Goal: Information Seeking & Learning: Learn about a topic

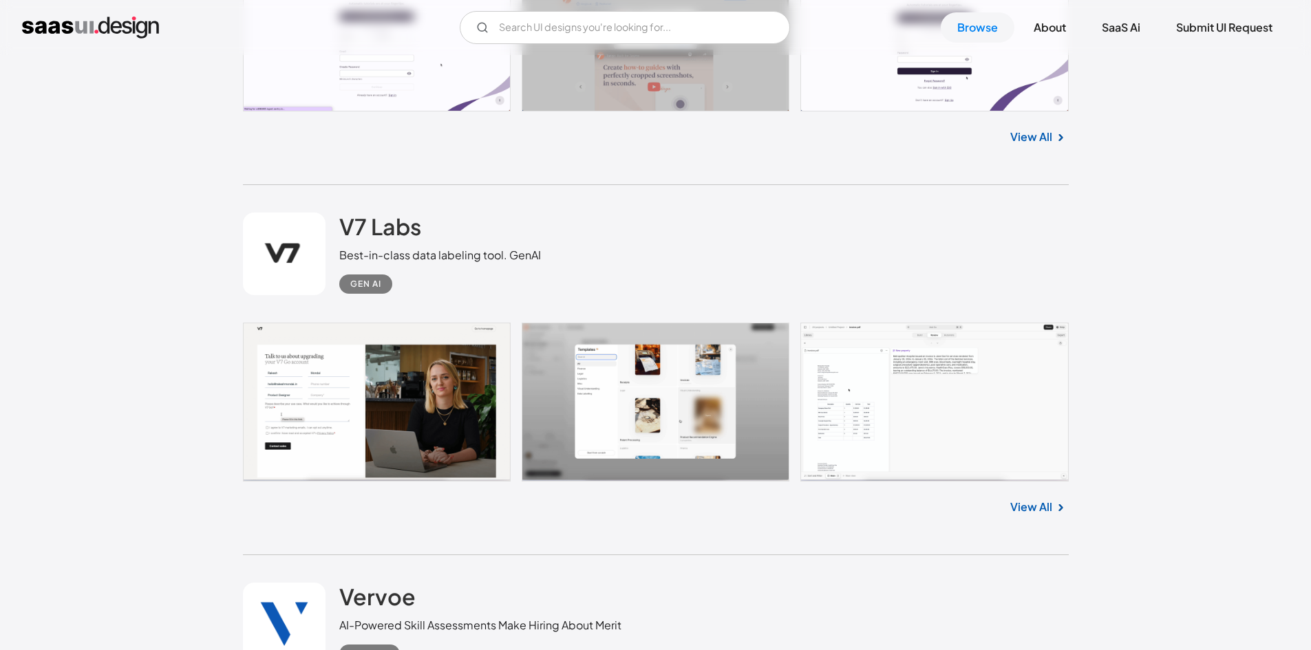
scroll to position [5161, 0]
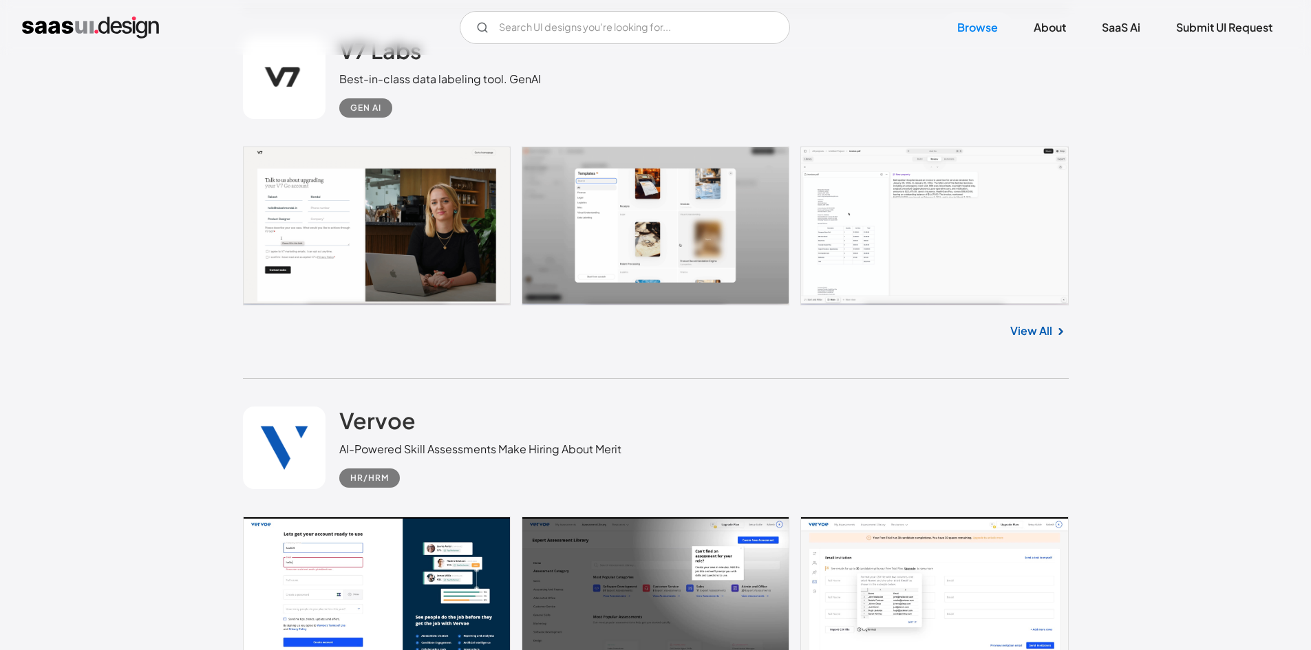
click at [1041, 327] on link "View All" at bounding box center [1031, 331] width 42 height 17
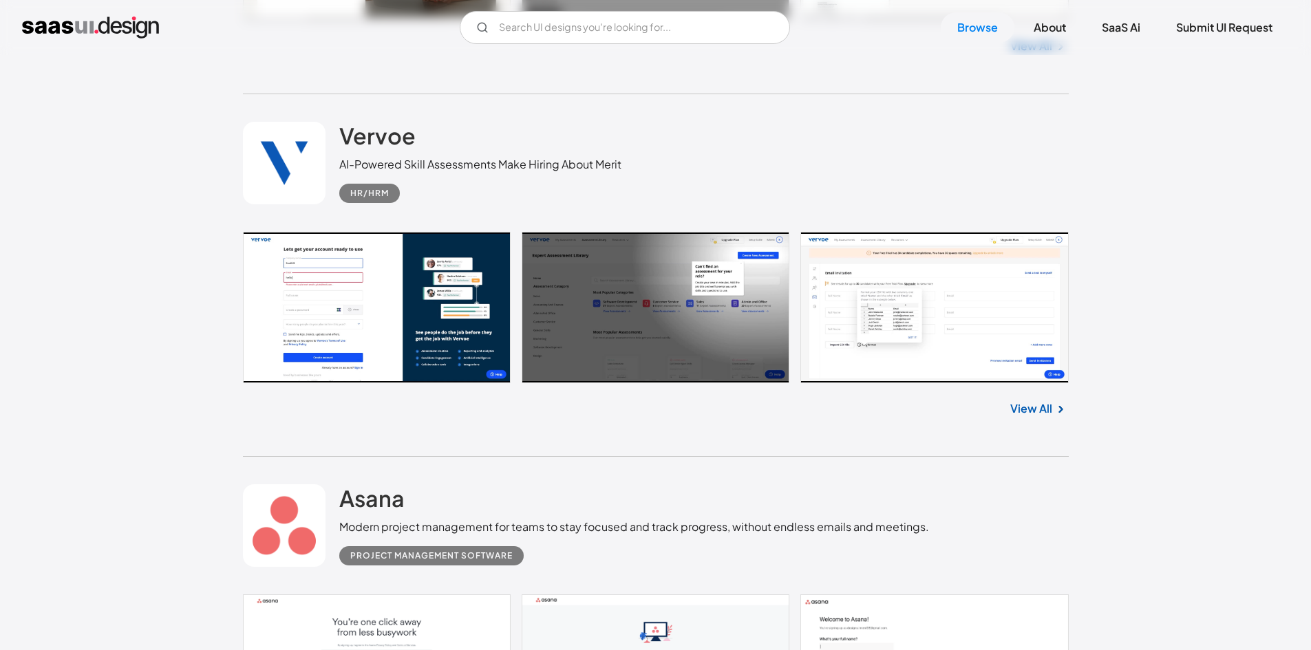
scroll to position [5712, 0]
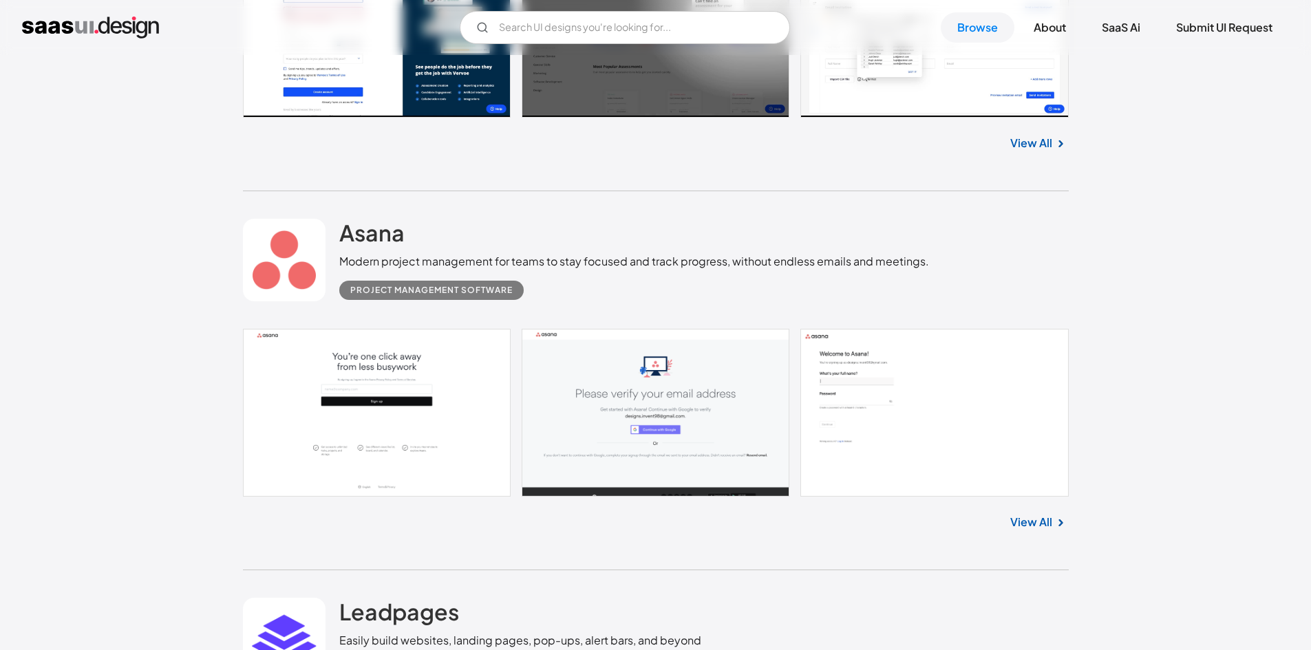
click at [1041, 522] on link "View All" at bounding box center [1031, 522] width 42 height 17
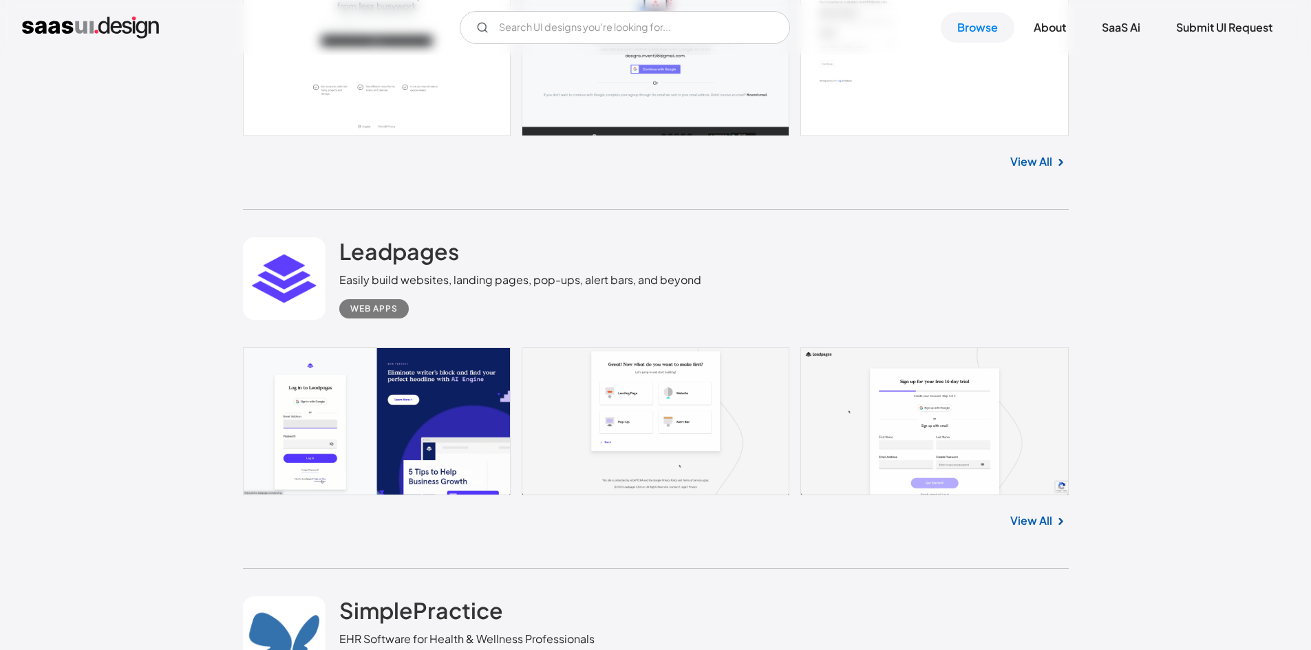
scroll to position [6194, 0]
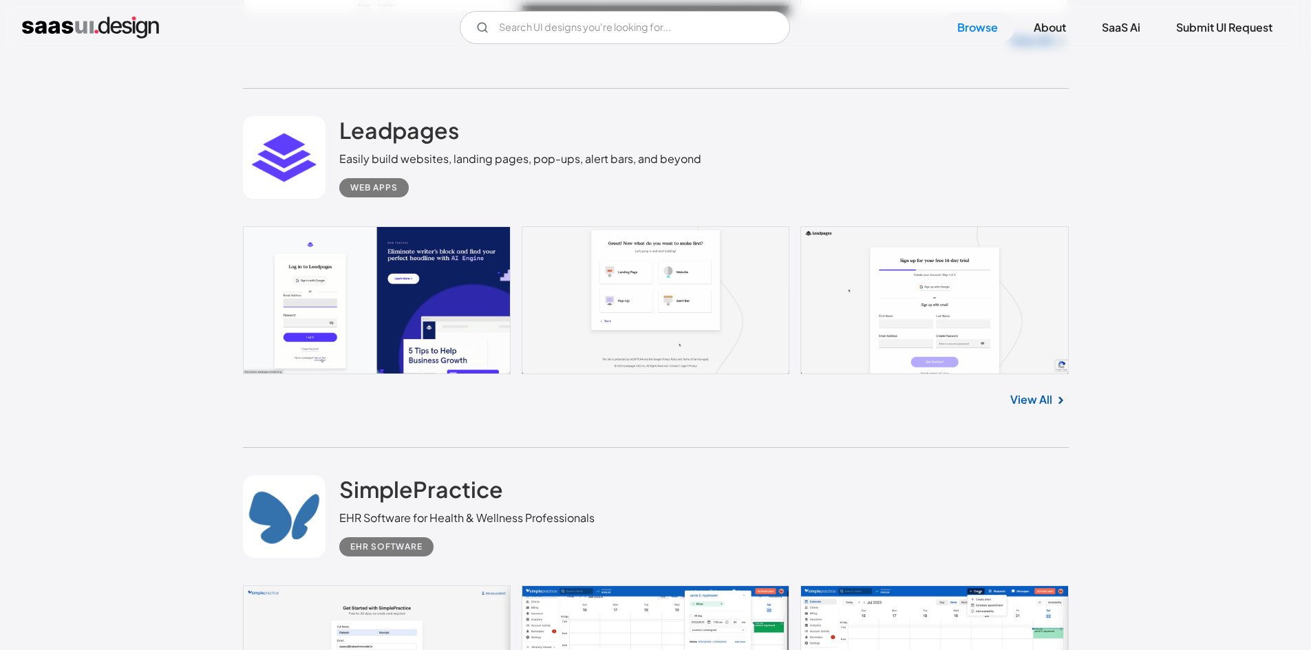
click at [1030, 397] on link "View All" at bounding box center [1031, 400] width 42 height 17
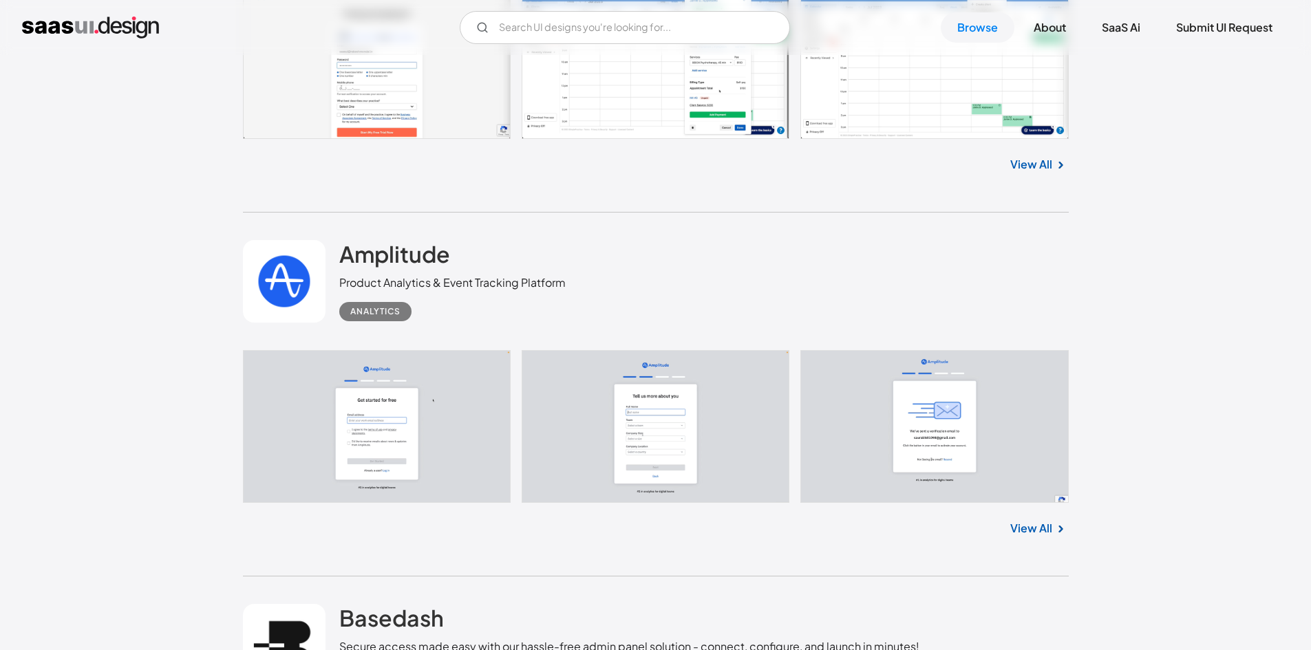
scroll to position [6813, 0]
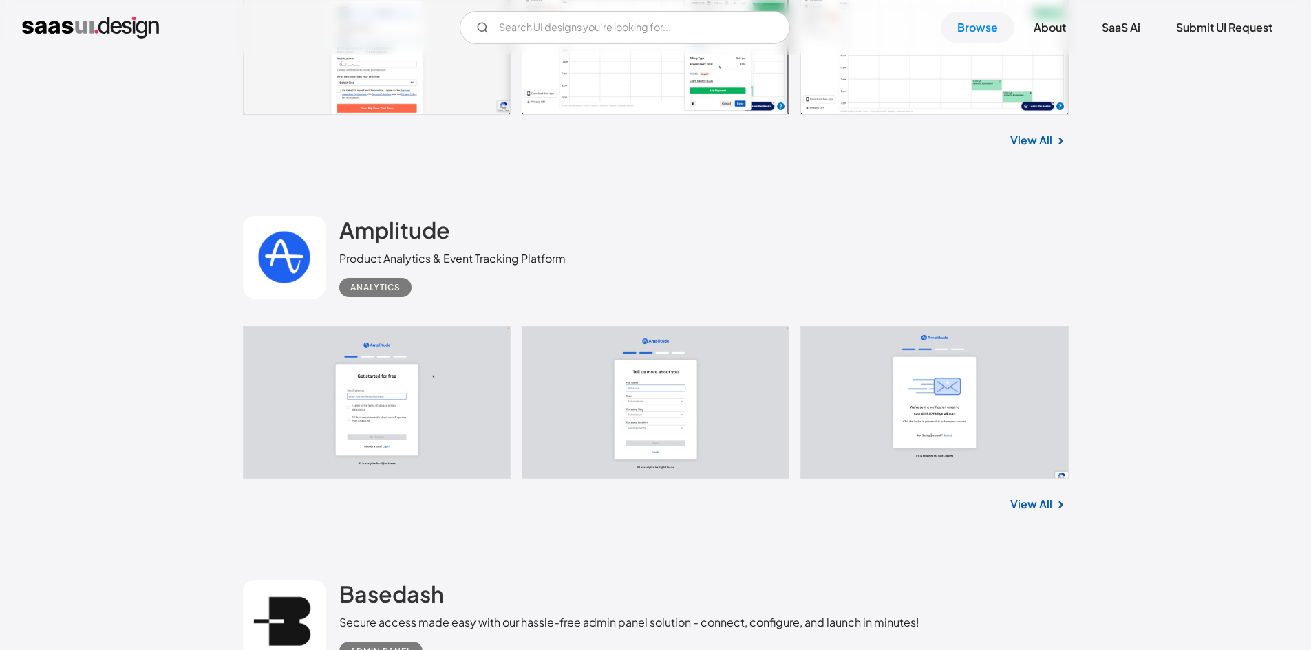
click at [1043, 498] on link "View All" at bounding box center [1031, 504] width 42 height 17
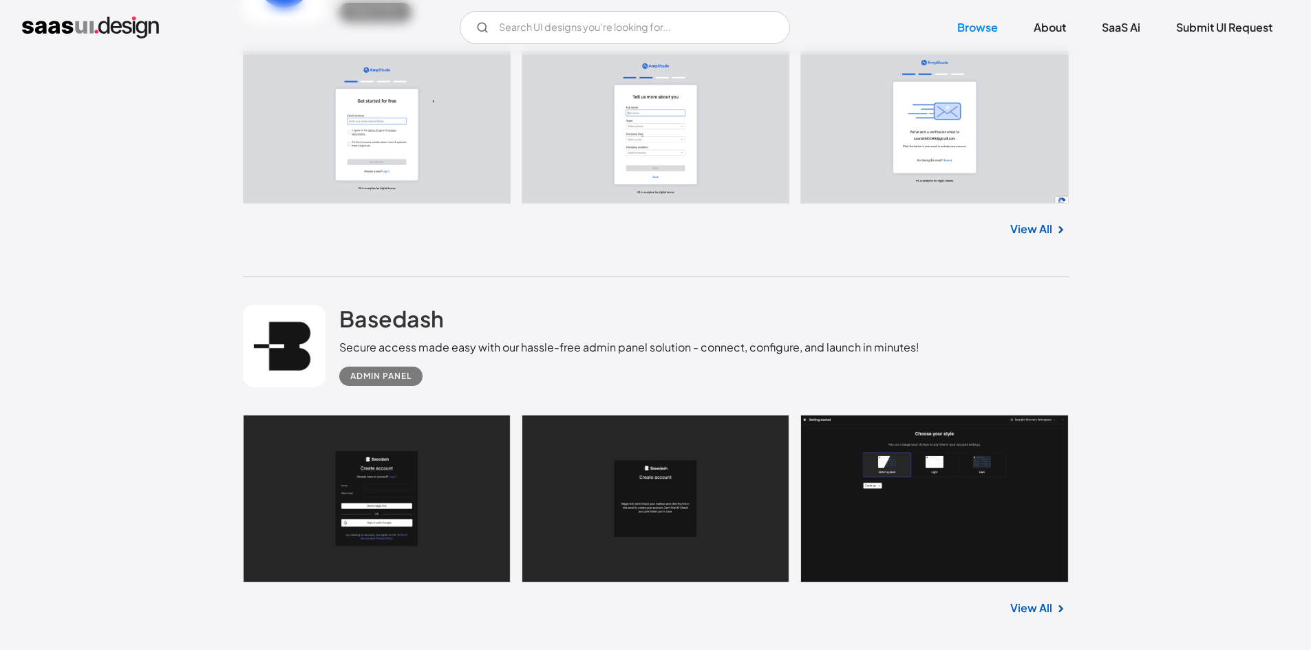
scroll to position [7295, 0]
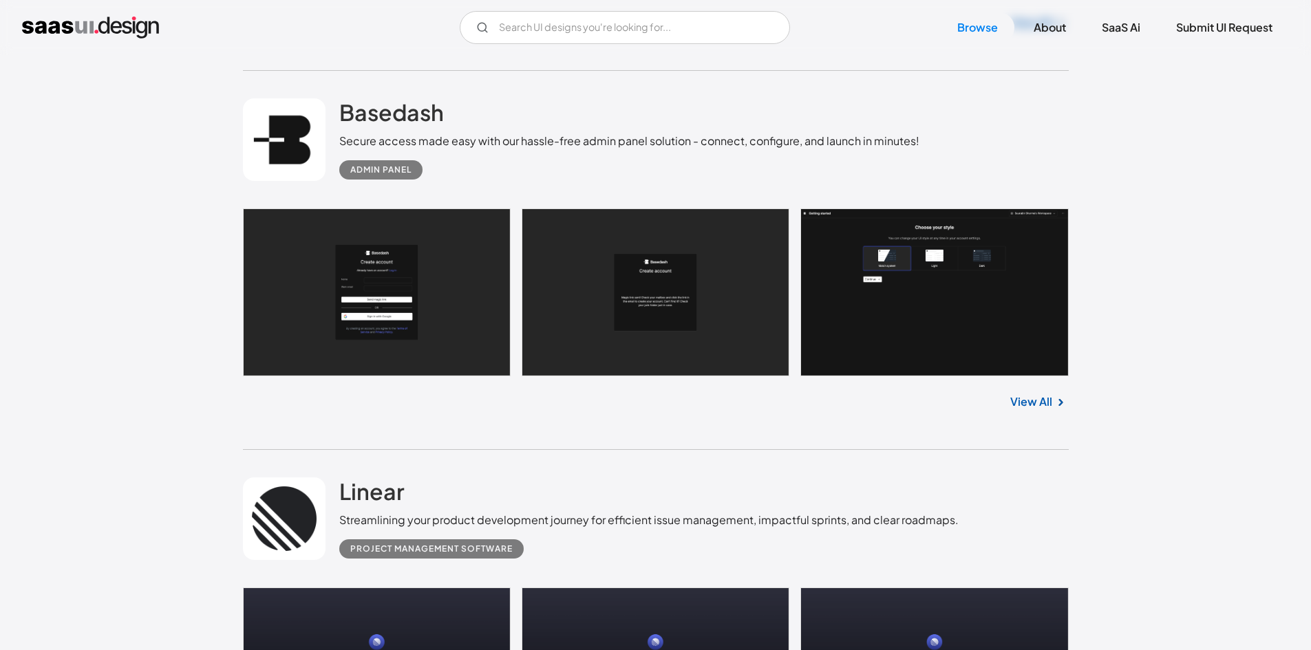
click at [1041, 392] on div "View All" at bounding box center [656, 398] width 826 height 45
click at [1041, 400] on link "View All" at bounding box center [1031, 402] width 42 height 17
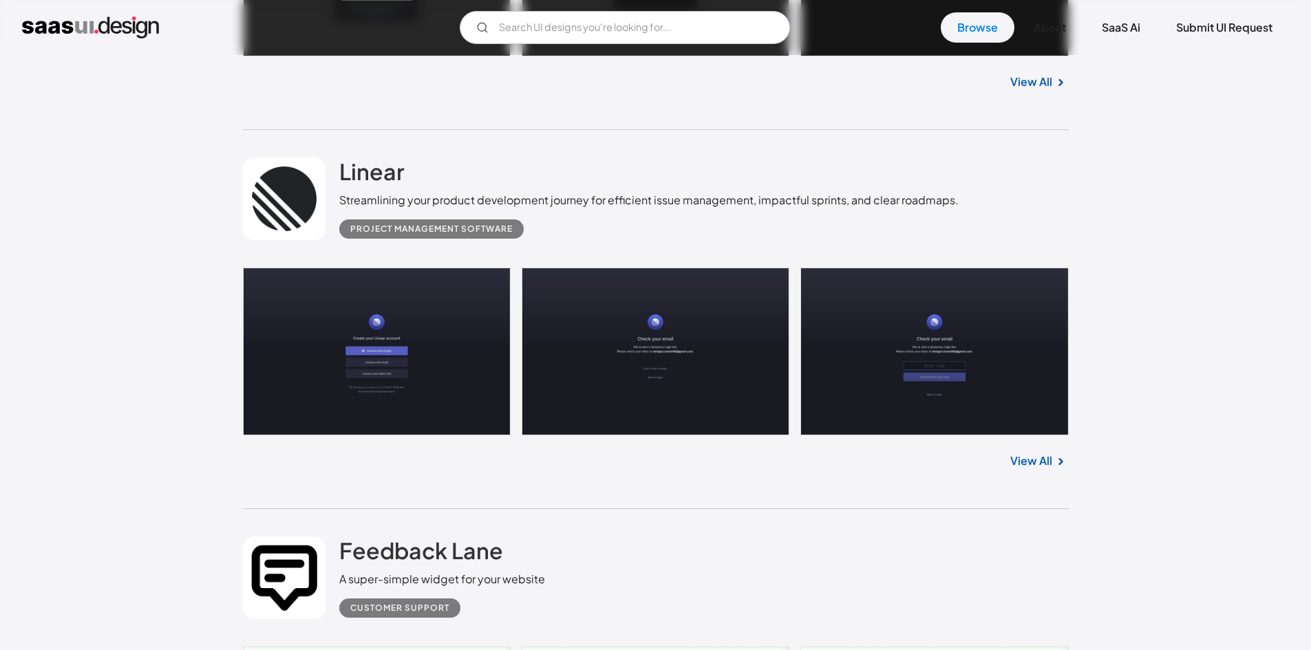
scroll to position [7639, 0]
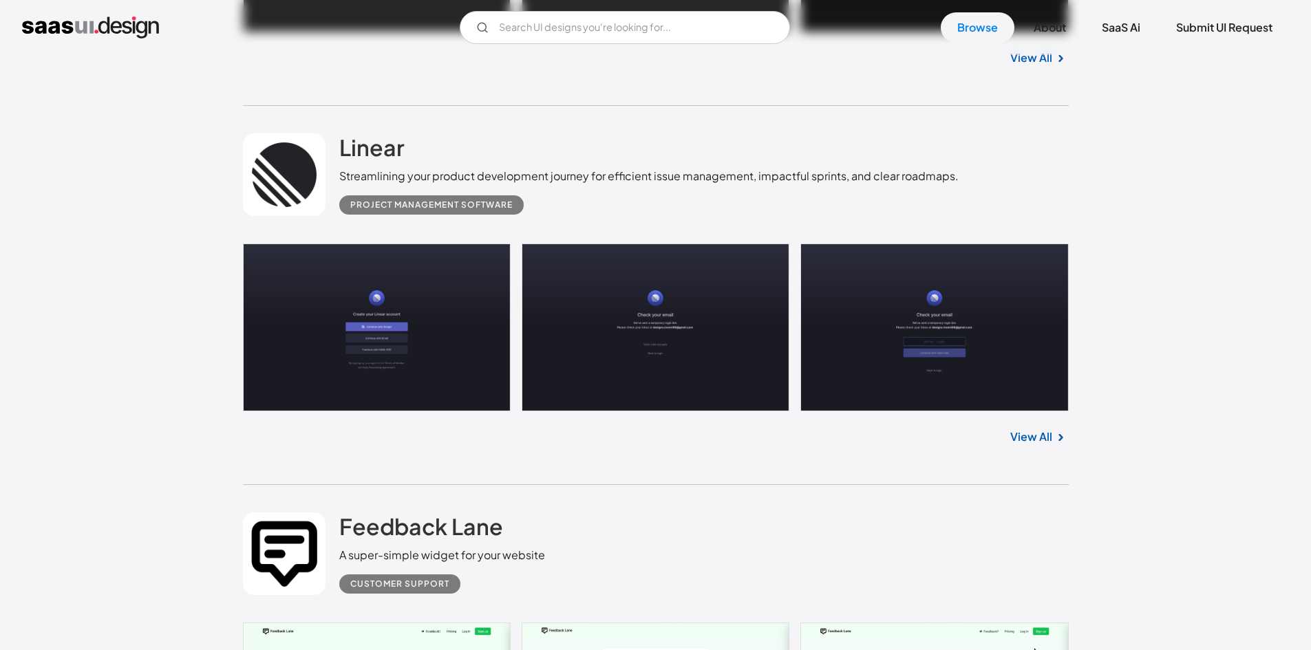
click at [1037, 441] on link "View All" at bounding box center [1031, 437] width 42 height 17
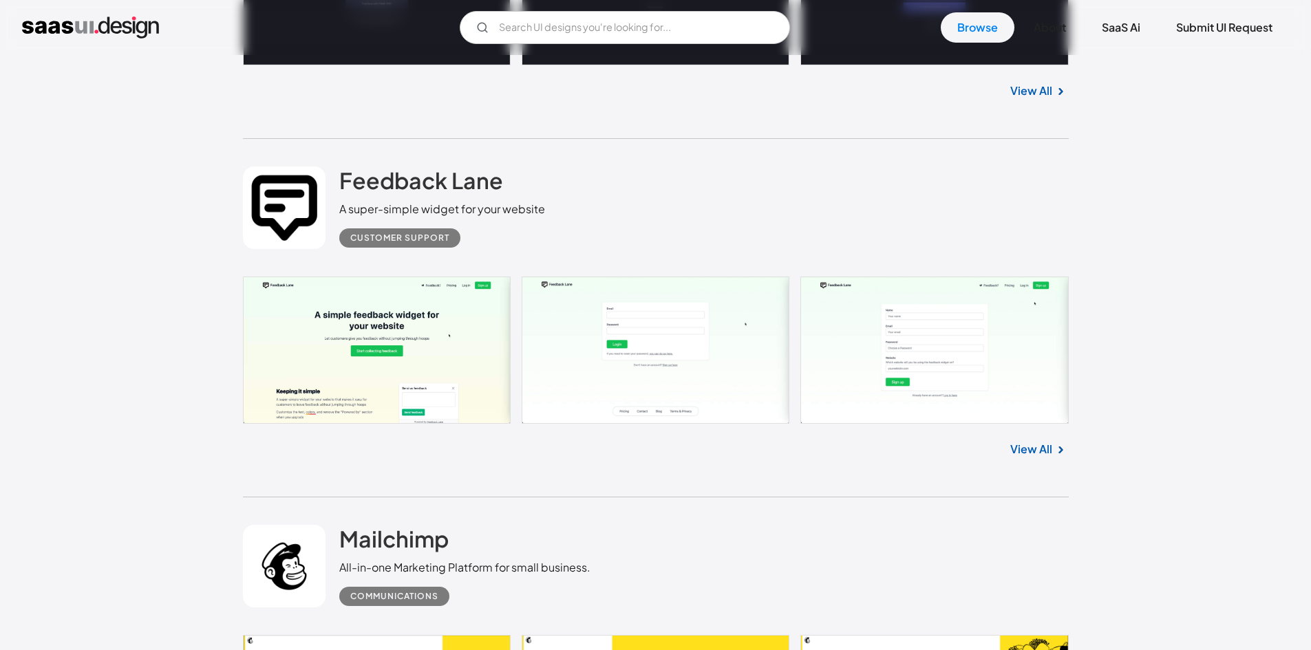
scroll to position [8052, 0]
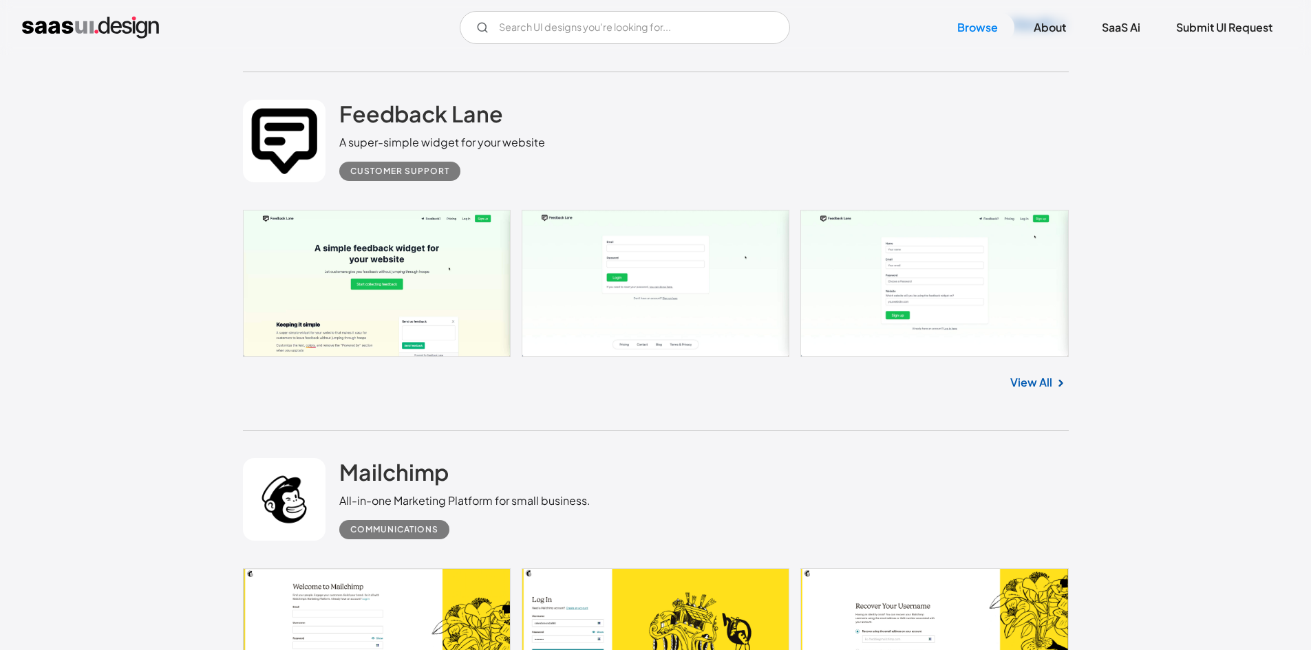
click at [1020, 380] on link "View All" at bounding box center [1031, 382] width 42 height 17
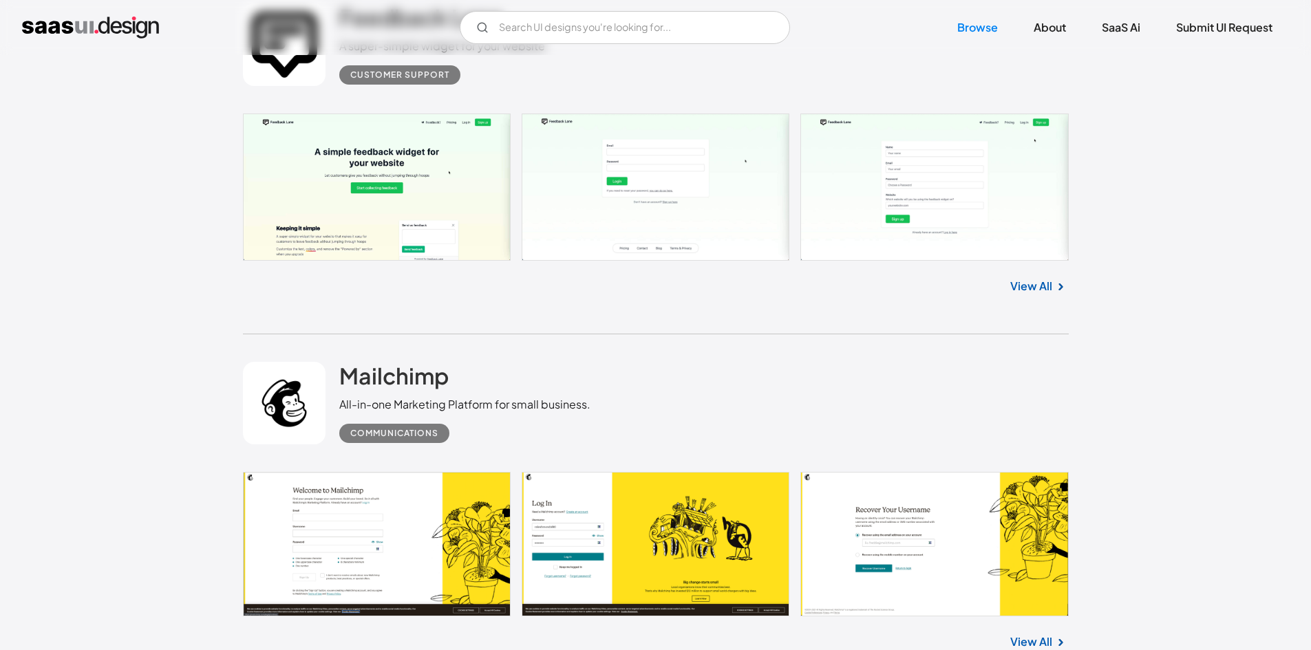
scroll to position [8396, 0]
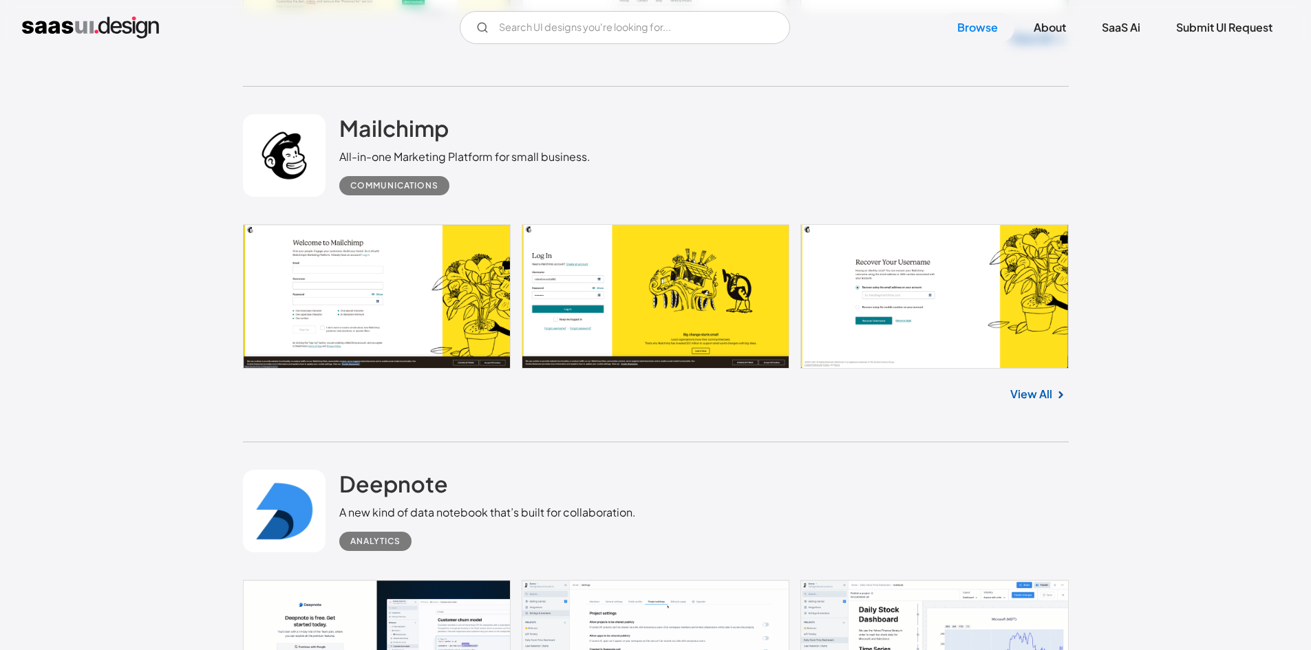
click at [1045, 402] on link "View All" at bounding box center [1031, 394] width 42 height 17
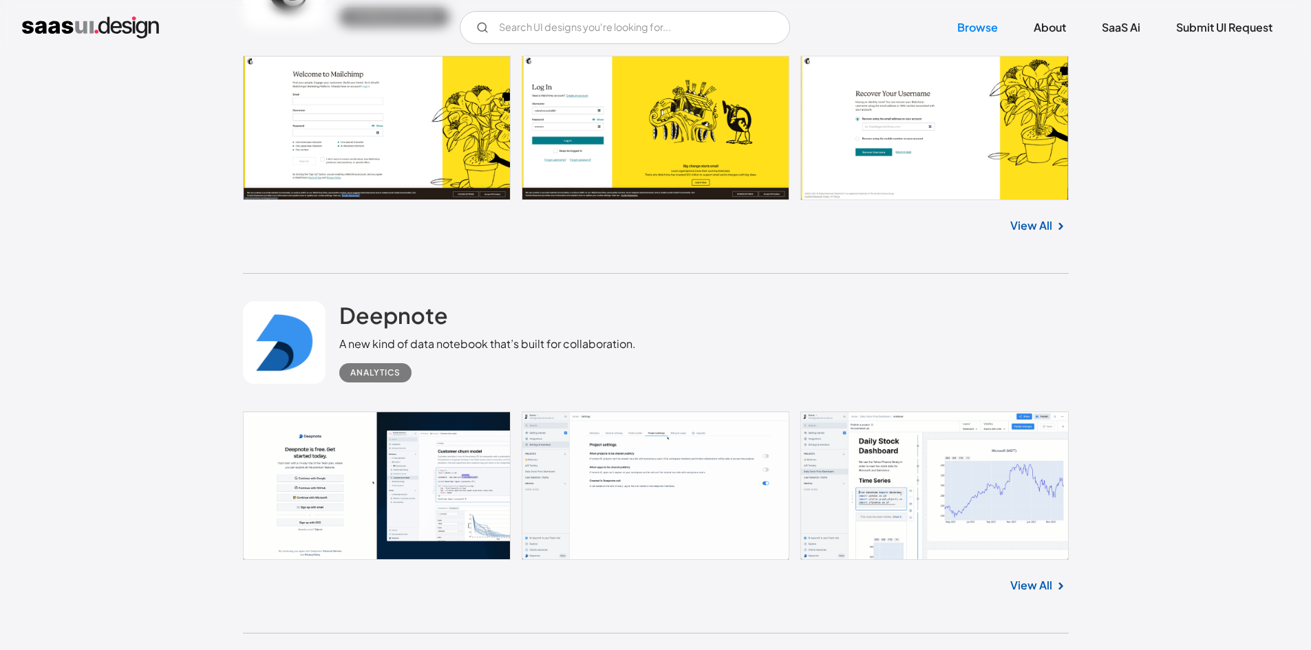
scroll to position [8740, 0]
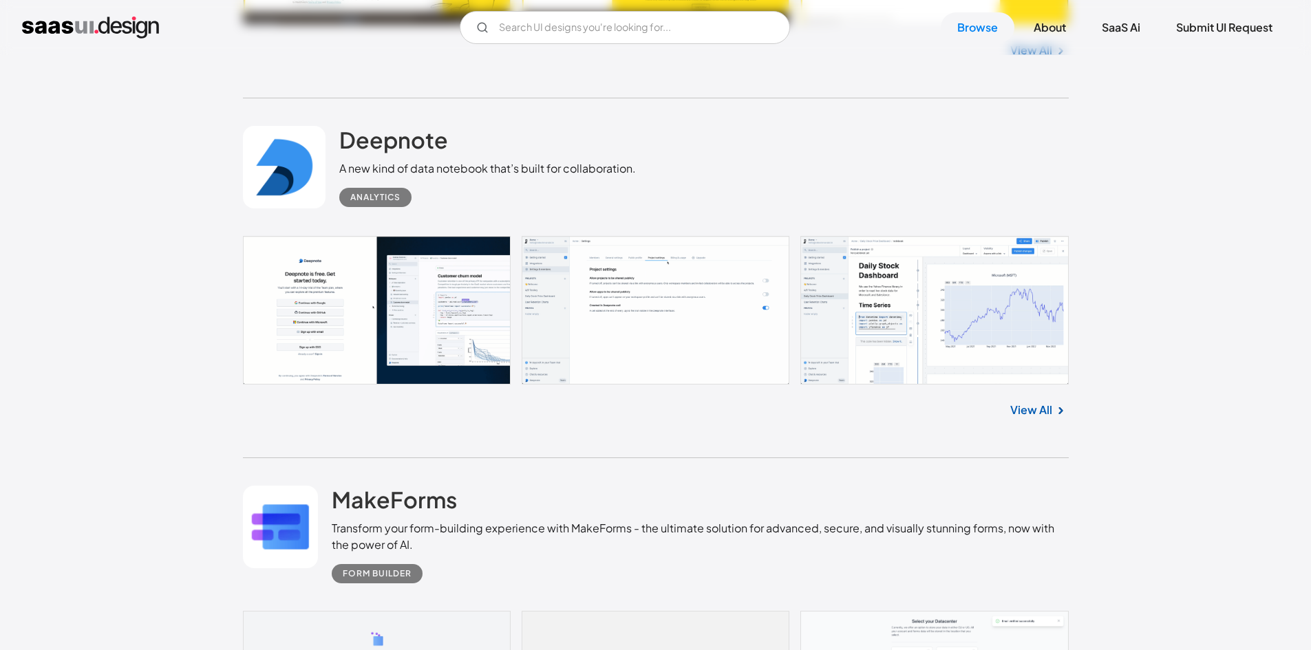
click at [1019, 421] on div "View All" at bounding box center [656, 407] width 826 height 45
click at [1025, 418] on link "View All" at bounding box center [1031, 410] width 42 height 17
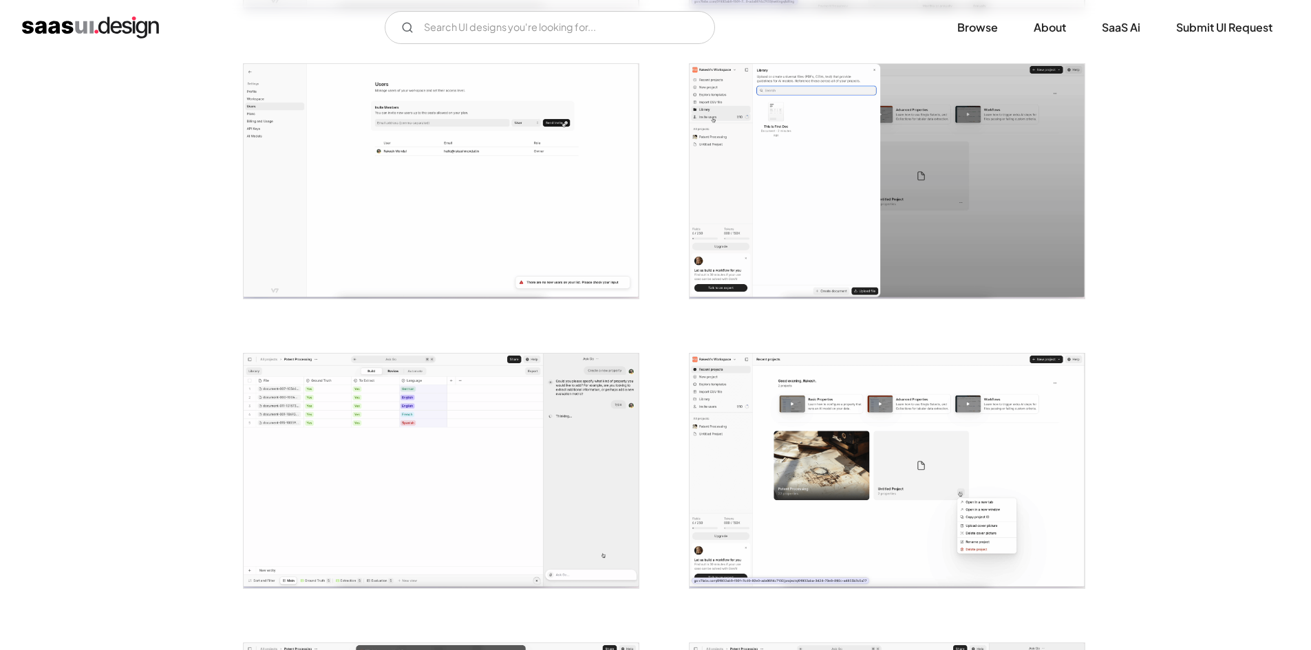
scroll to position [1858, 0]
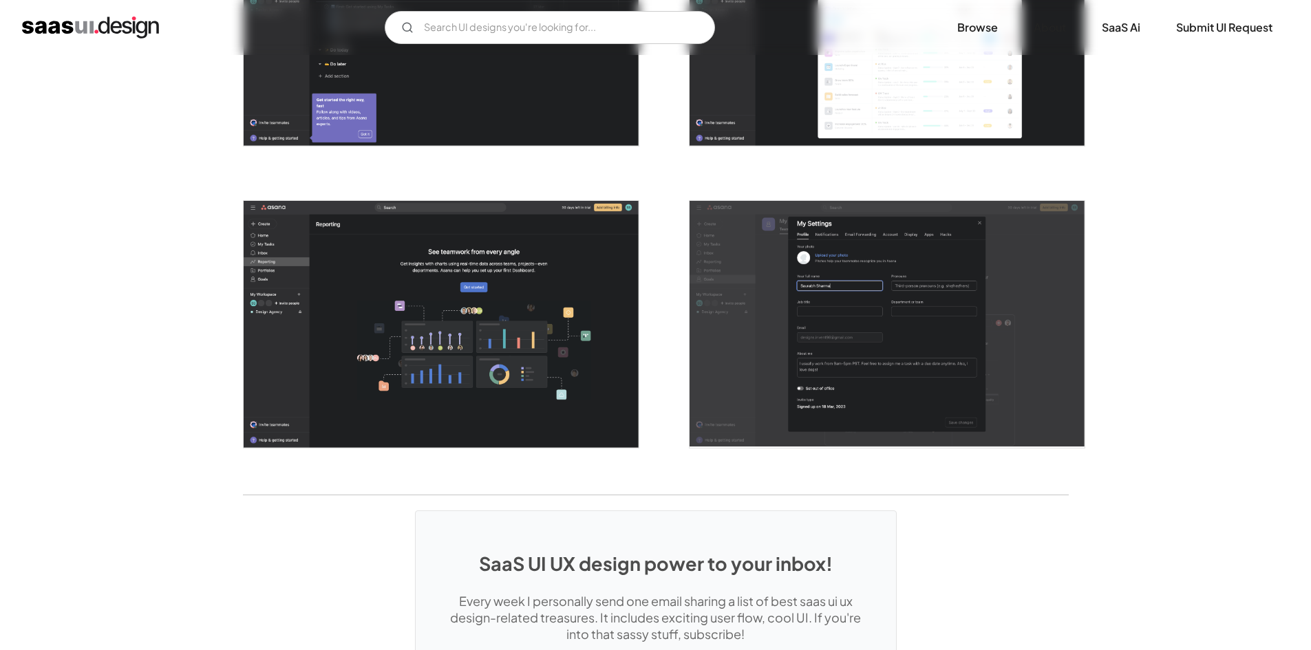
scroll to position [3647, 0]
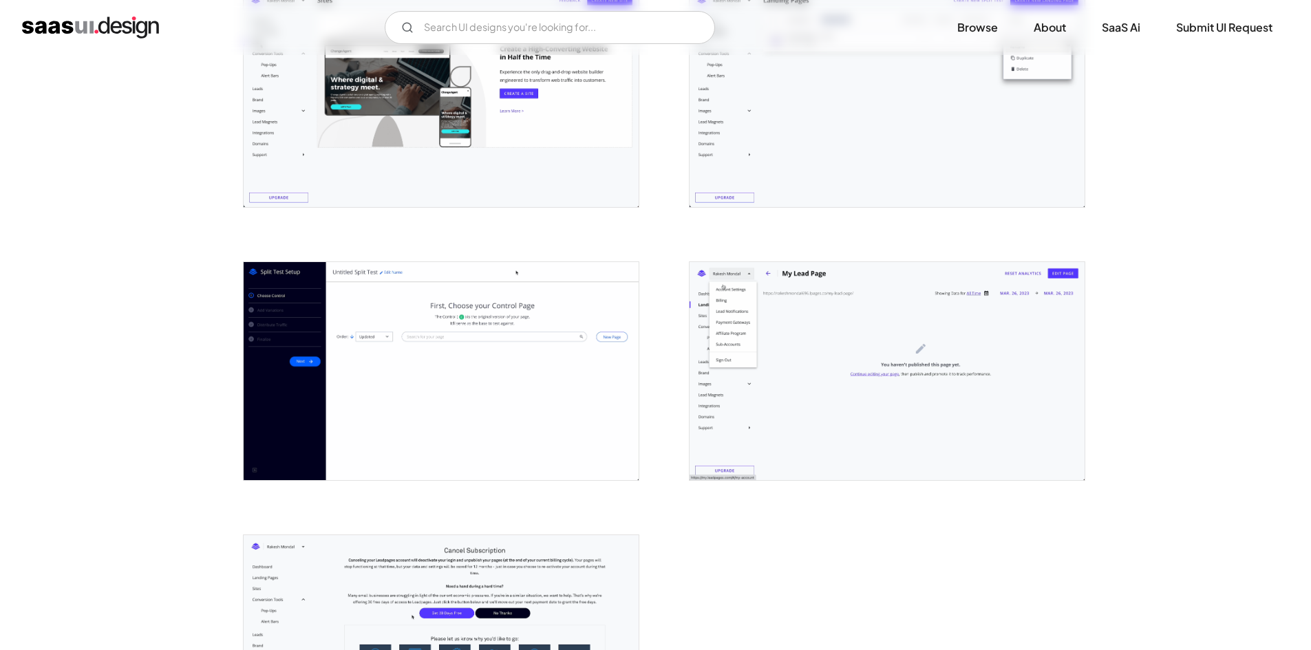
scroll to position [3166, 0]
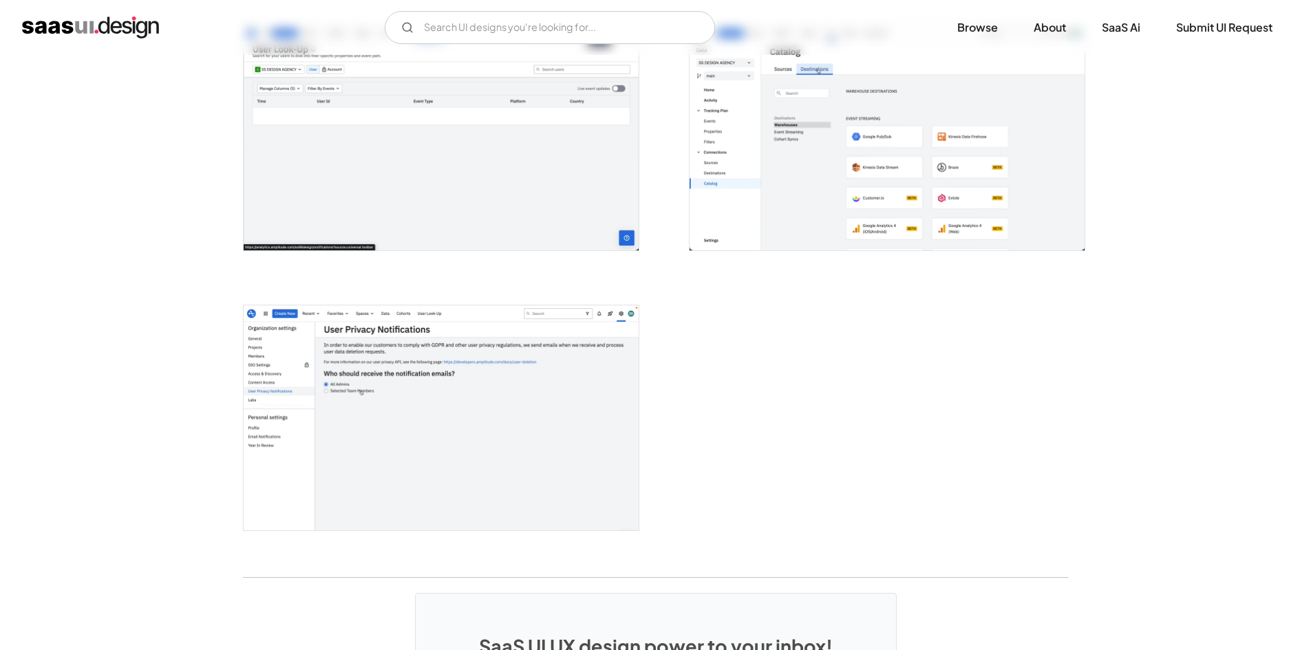
scroll to position [3235, 0]
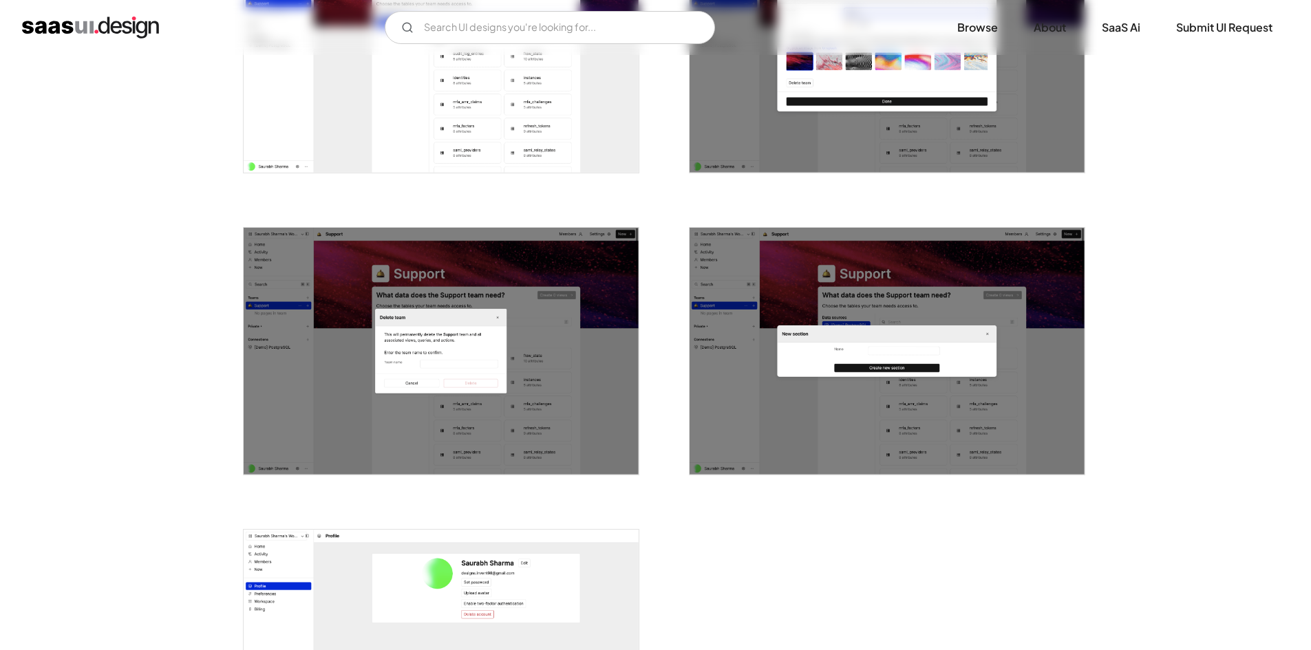
scroll to position [2615, 0]
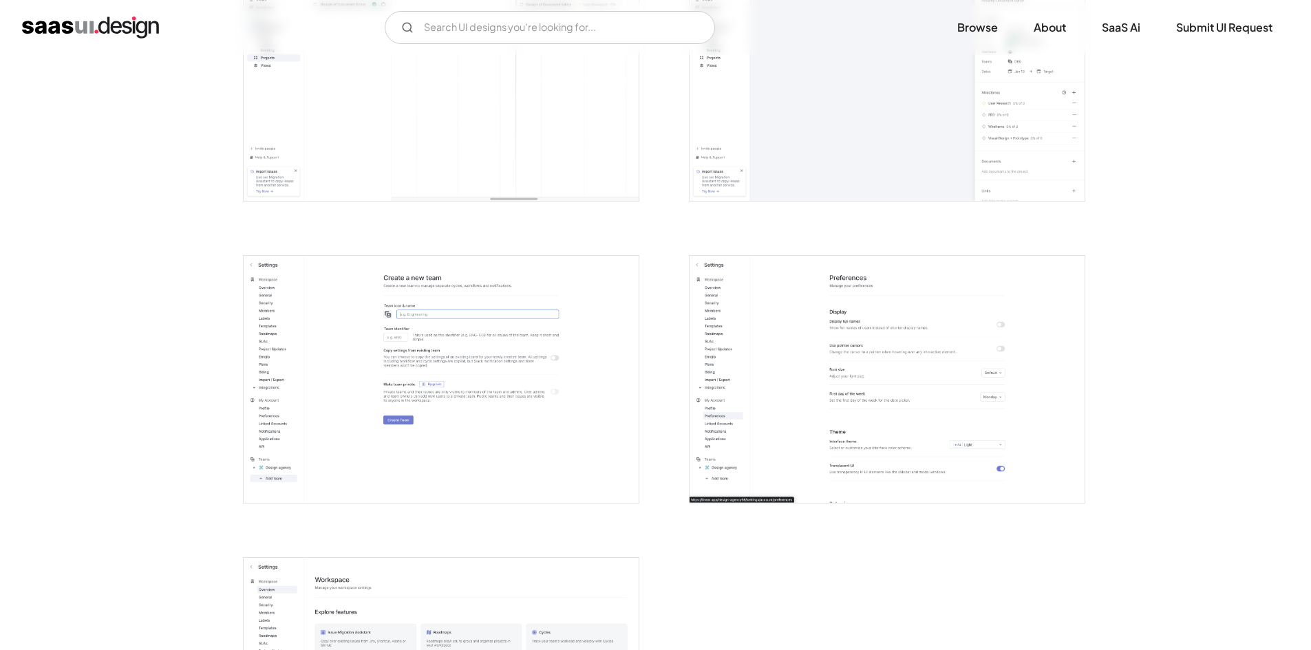
scroll to position [3235, 0]
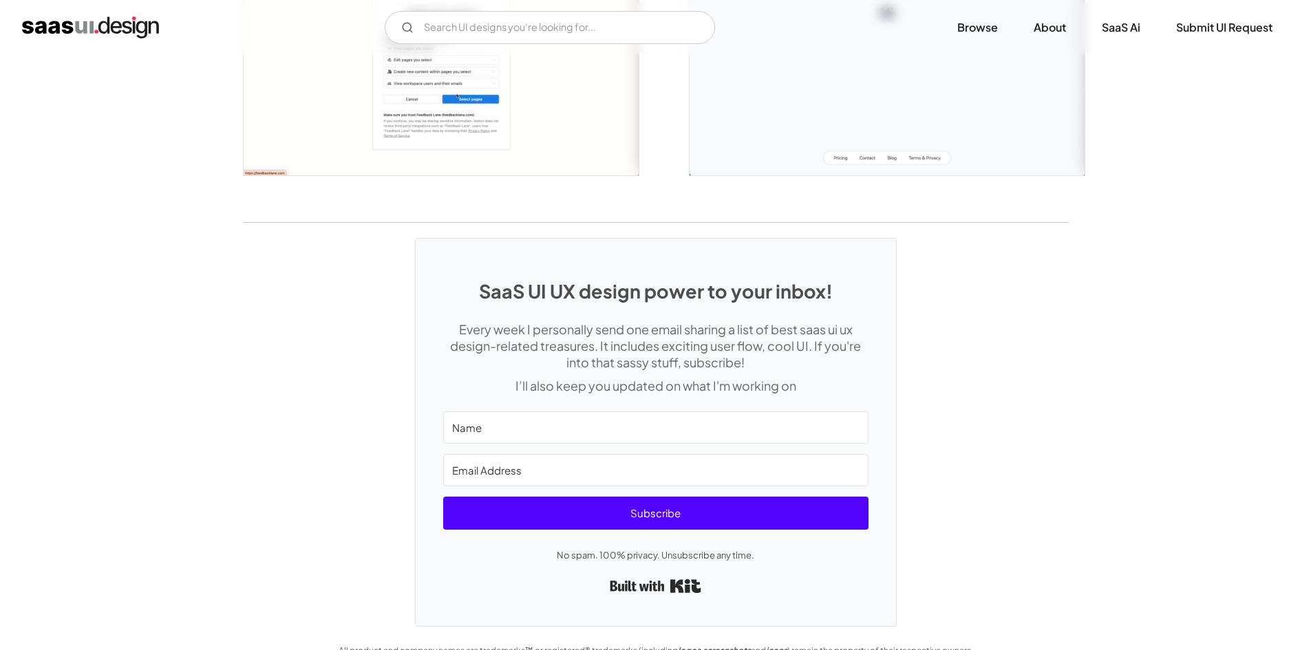
scroll to position [1745, 0]
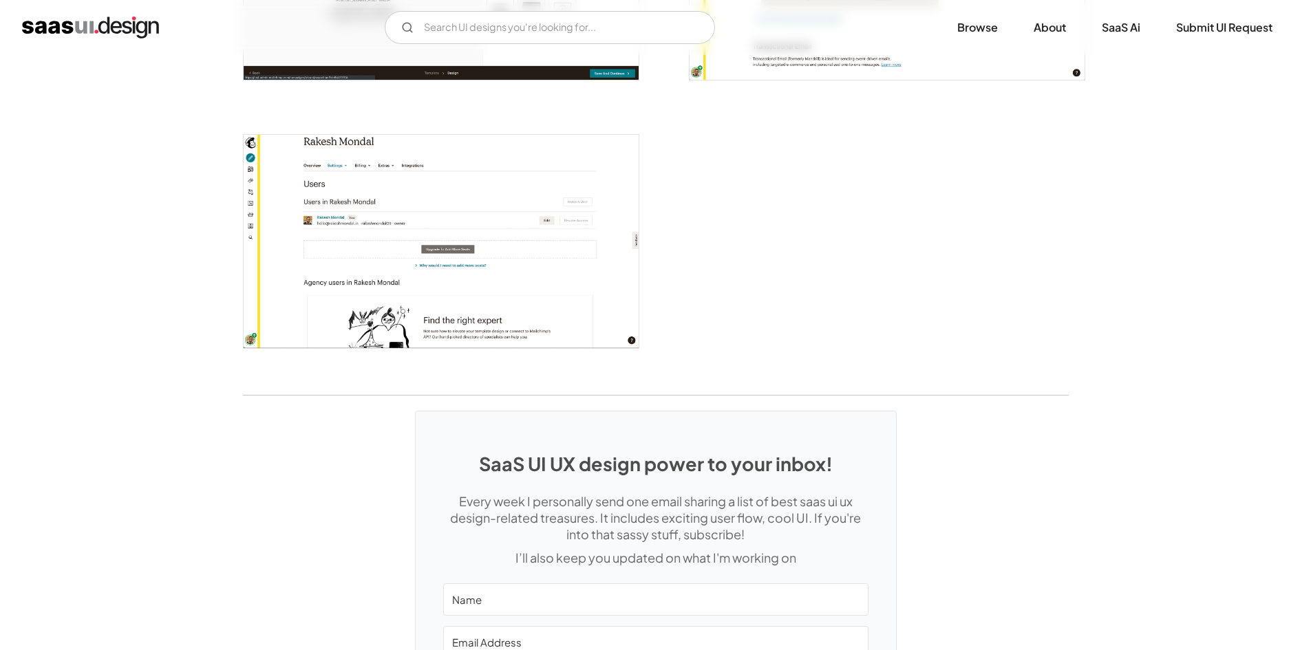
scroll to position [3510, 0]
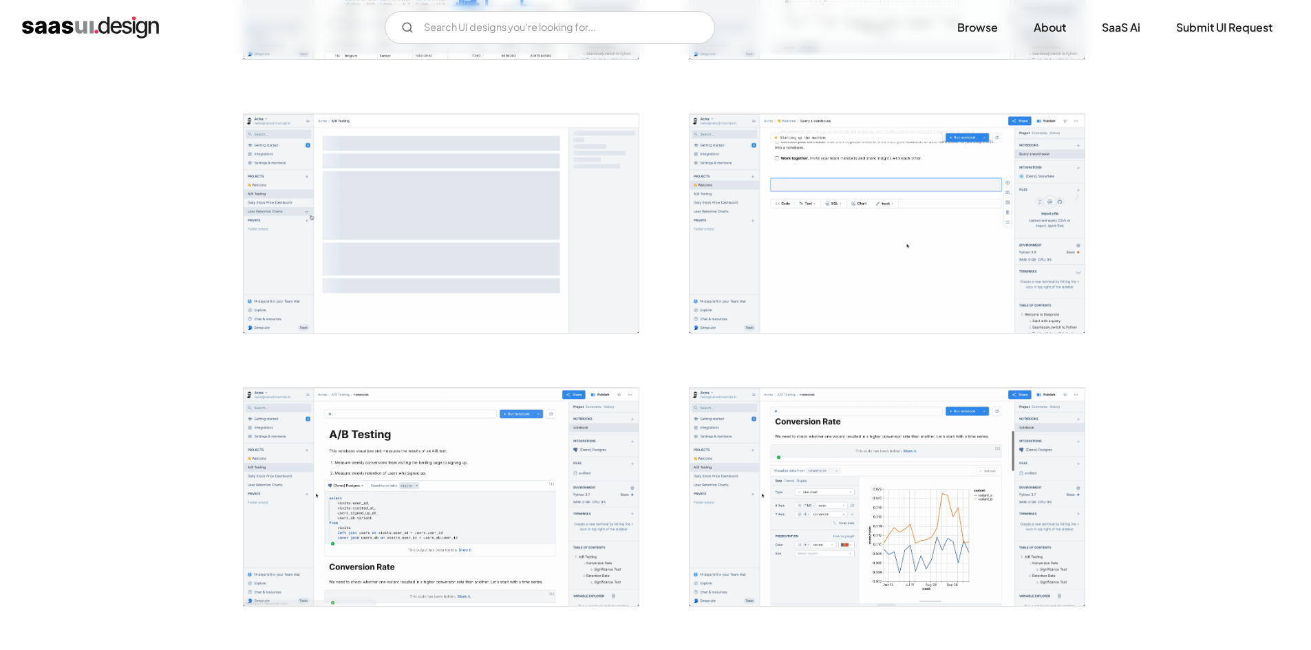
scroll to position [3166, 0]
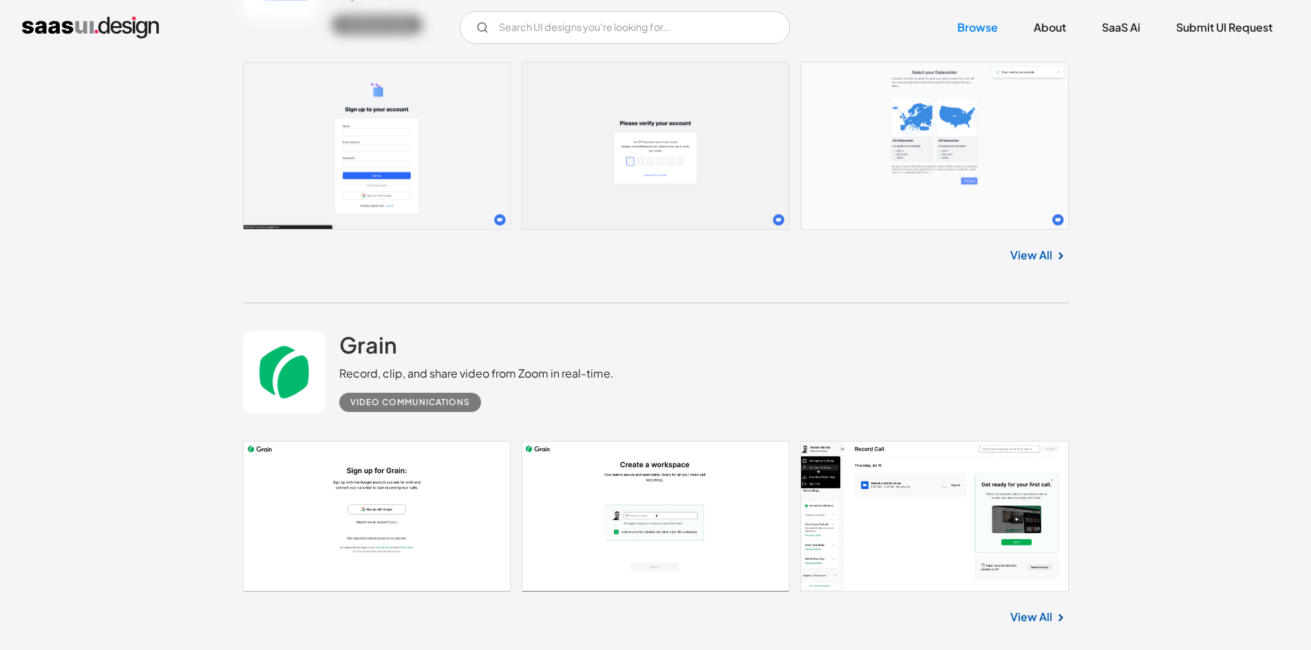
scroll to position [9344, 0]
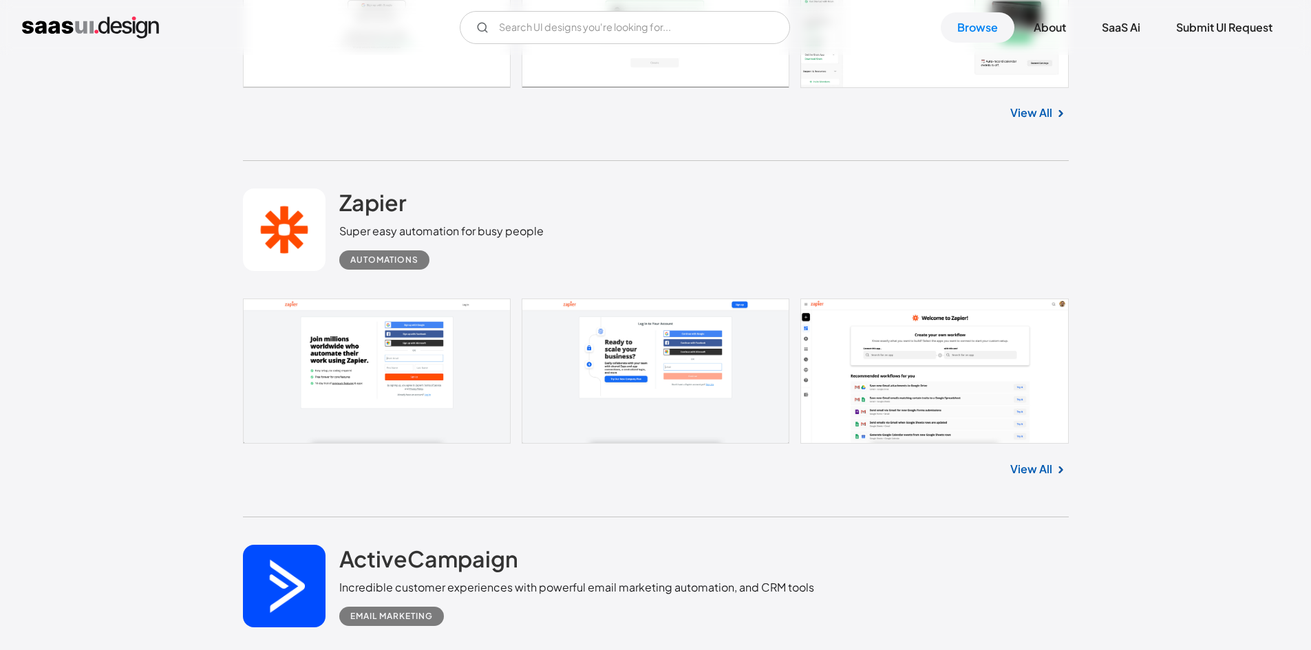
scroll to position [9964, 0]
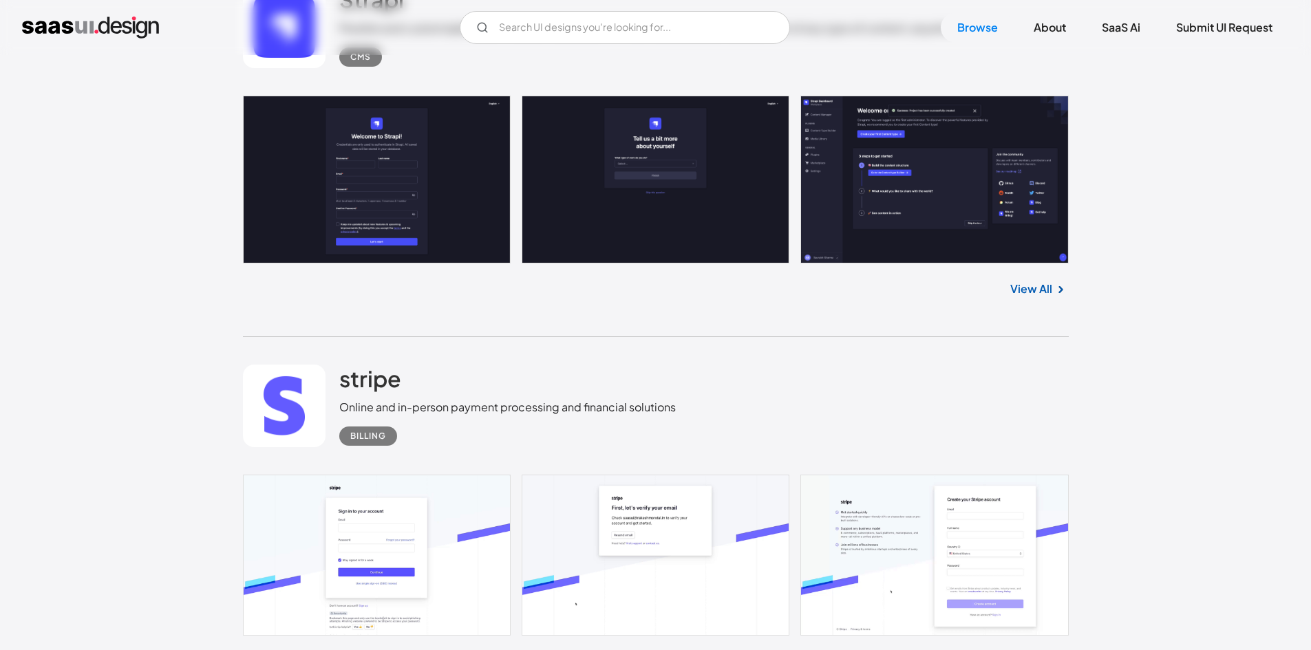
scroll to position [10721, 0]
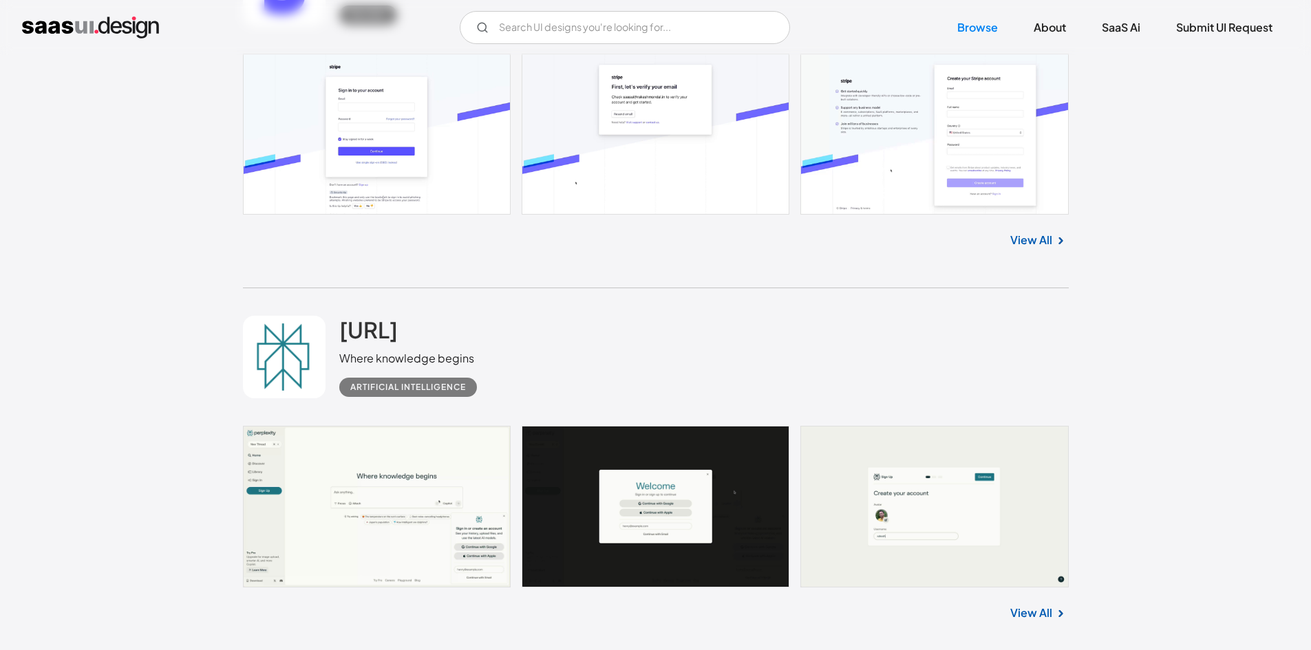
scroll to position [11134, 0]
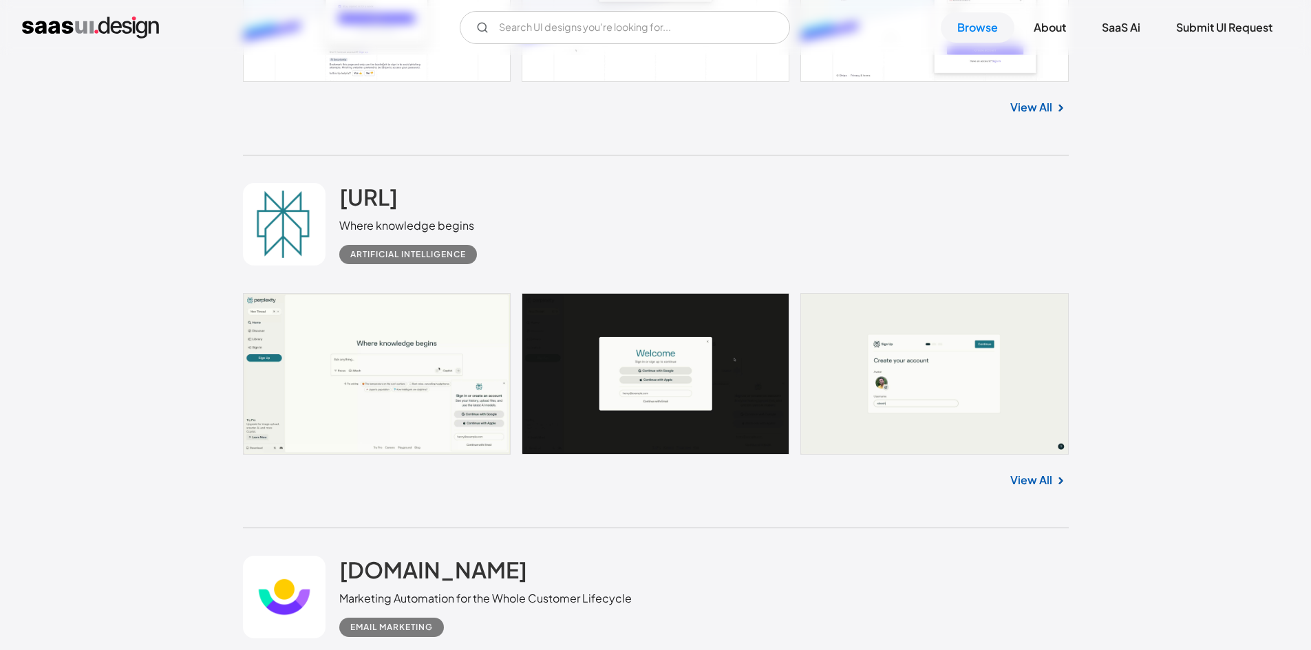
scroll to position [11409, 0]
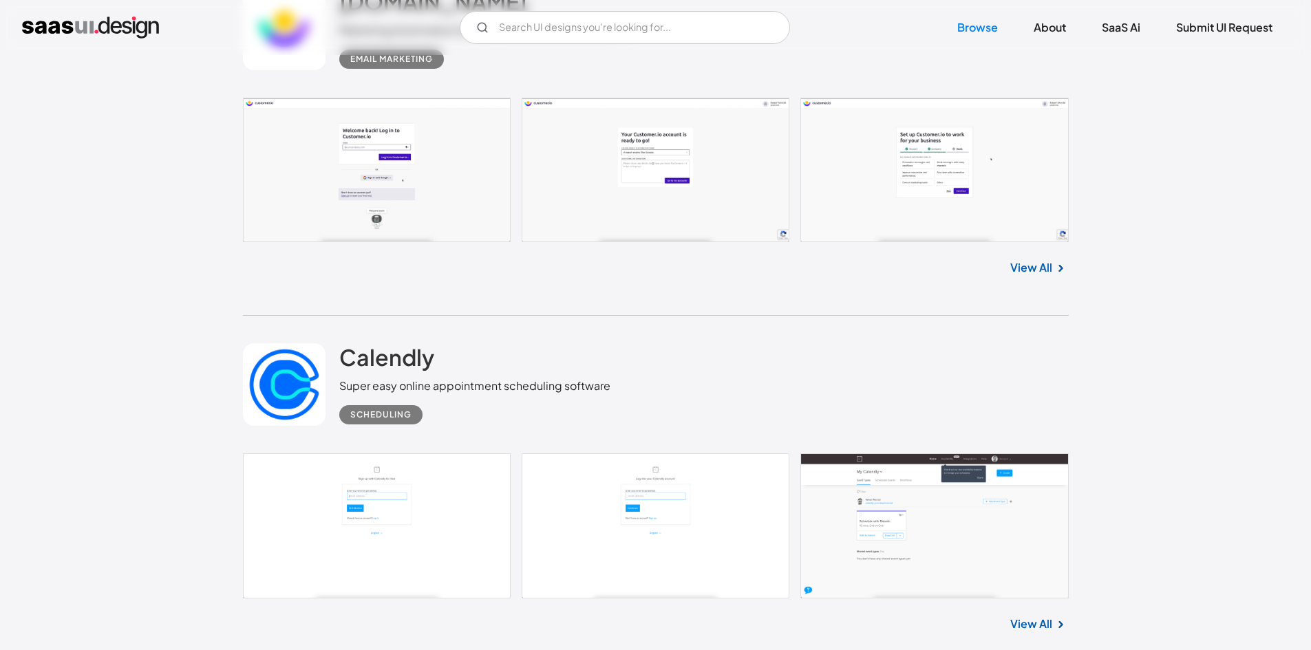
scroll to position [11959, 0]
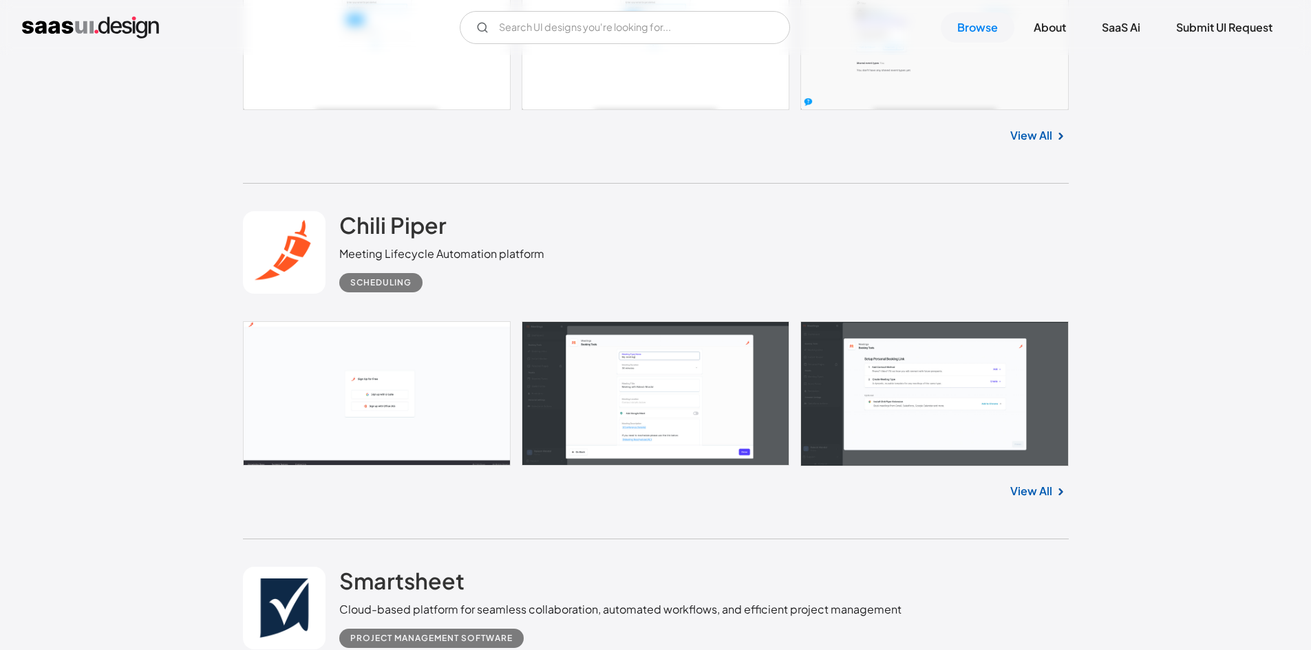
scroll to position [12372, 0]
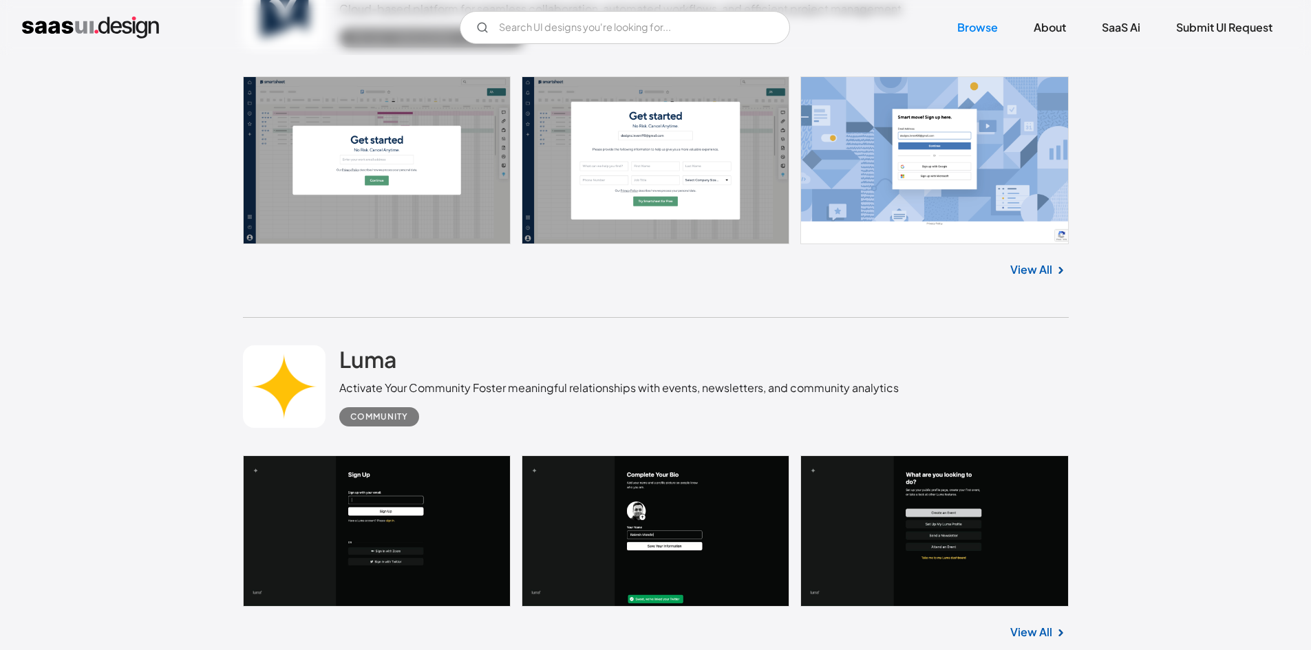
scroll to position [13129, 0]
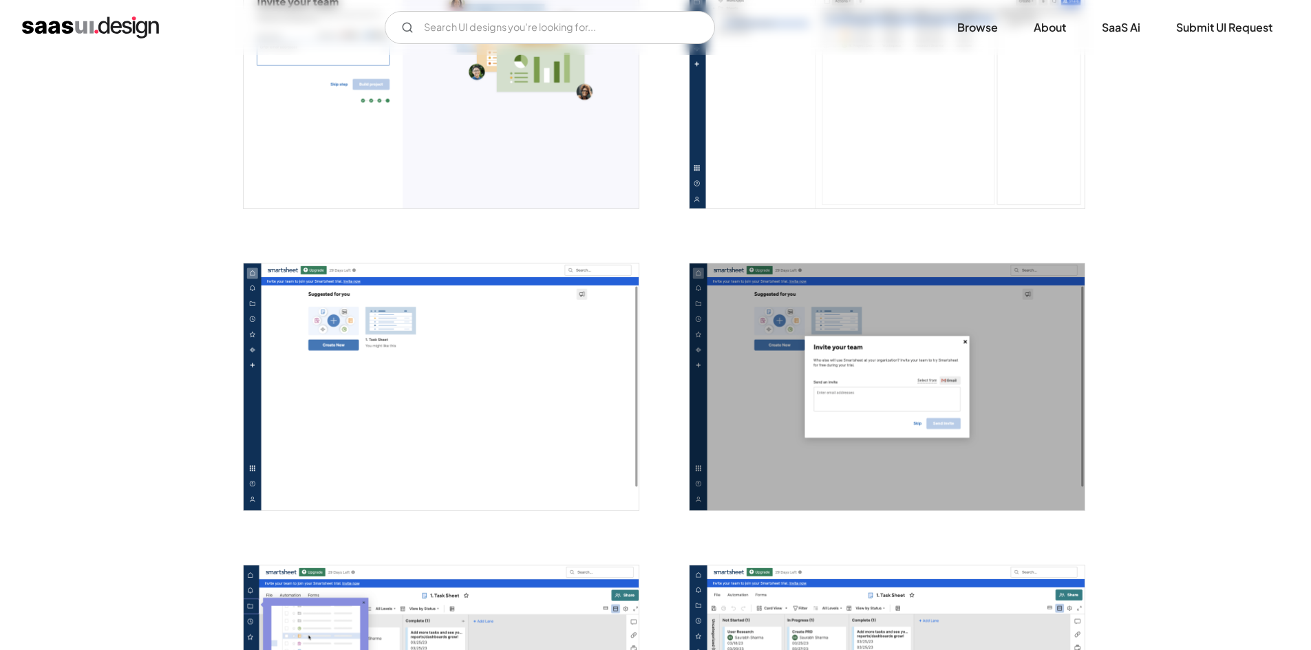
scroll to position [1996, 0]
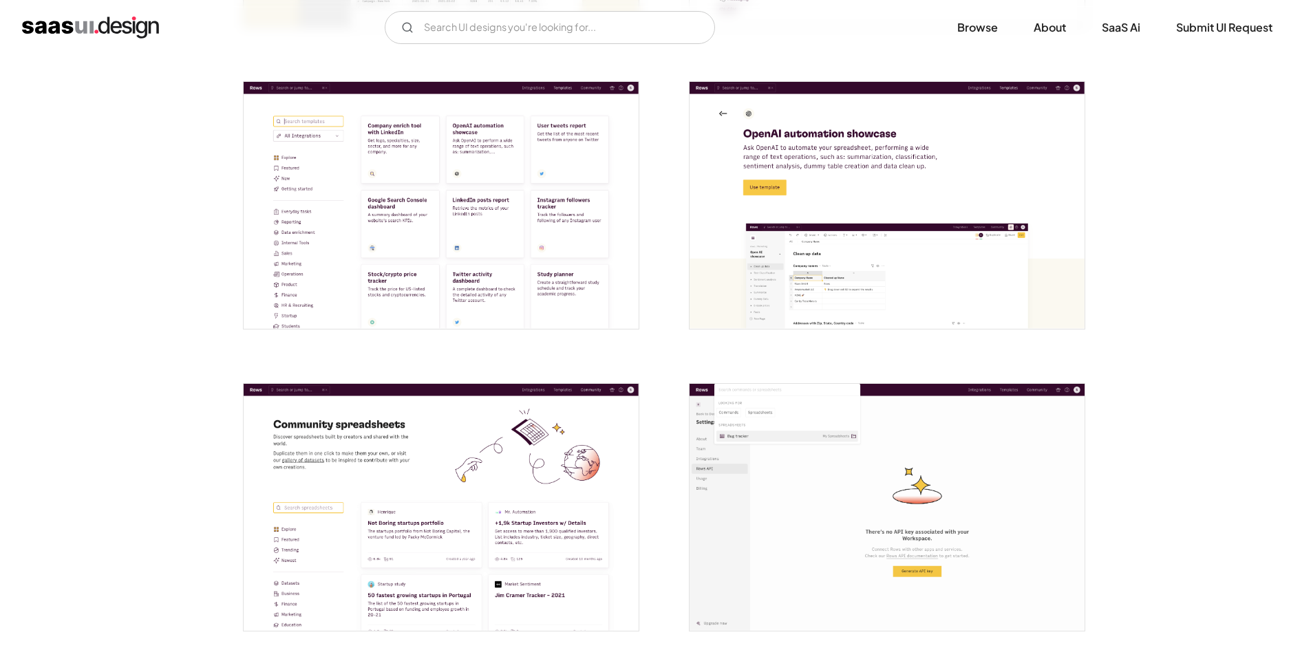
scroll to position [3166, 0]
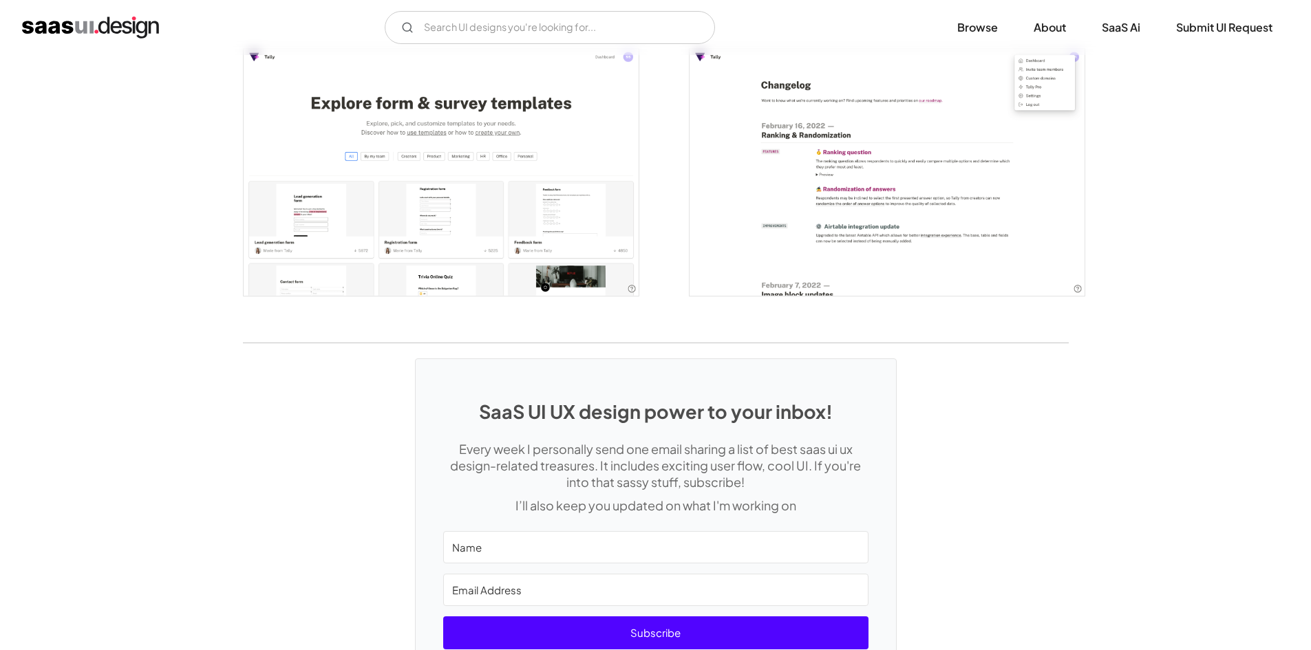
scroll to position [3097, 0]
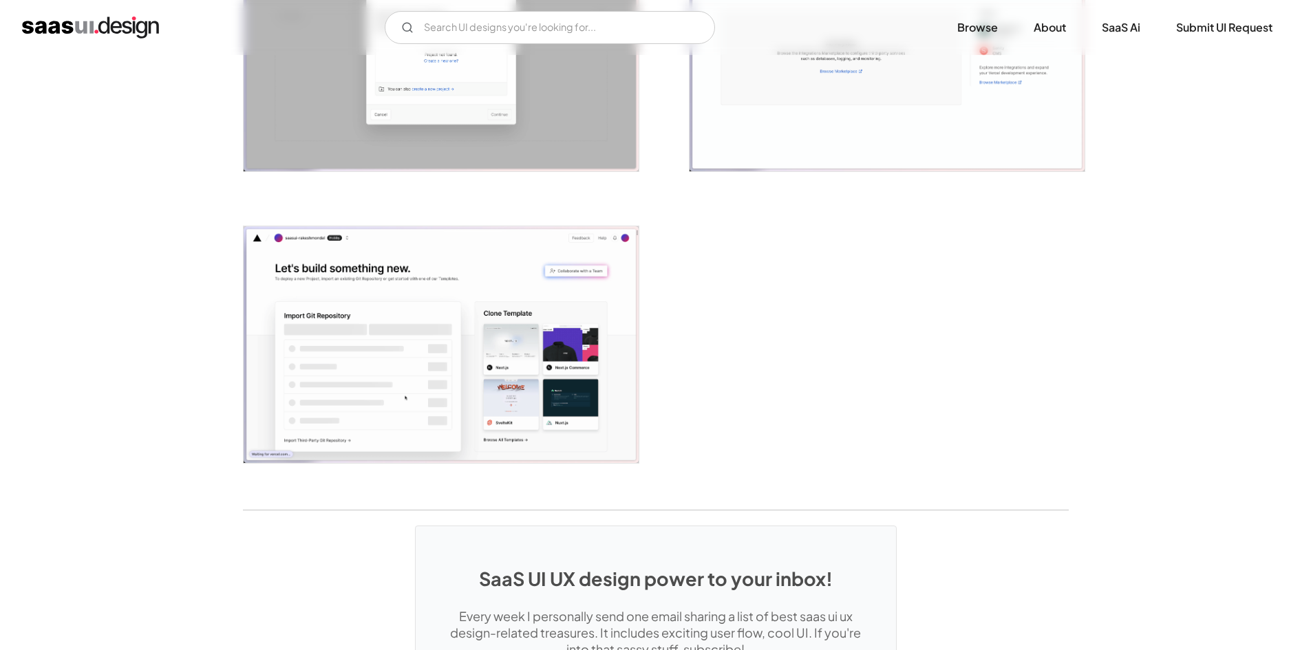
scroll to position [3303, 0]
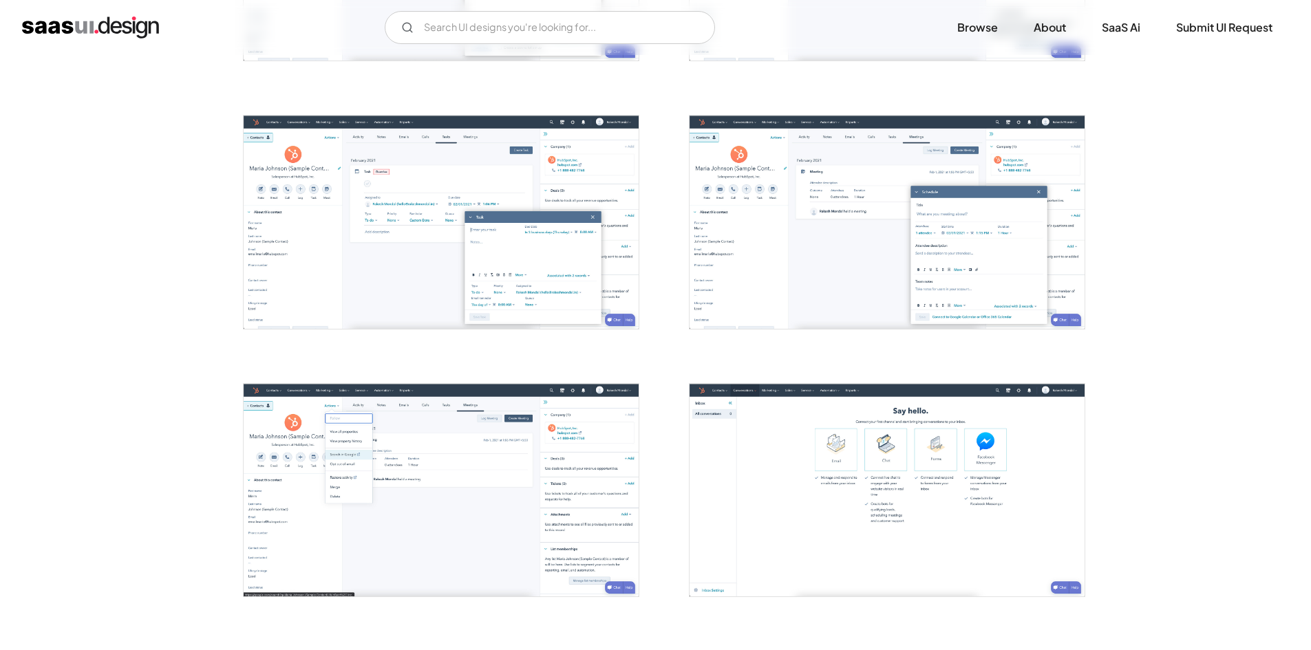
scroll to position [1652, 0]
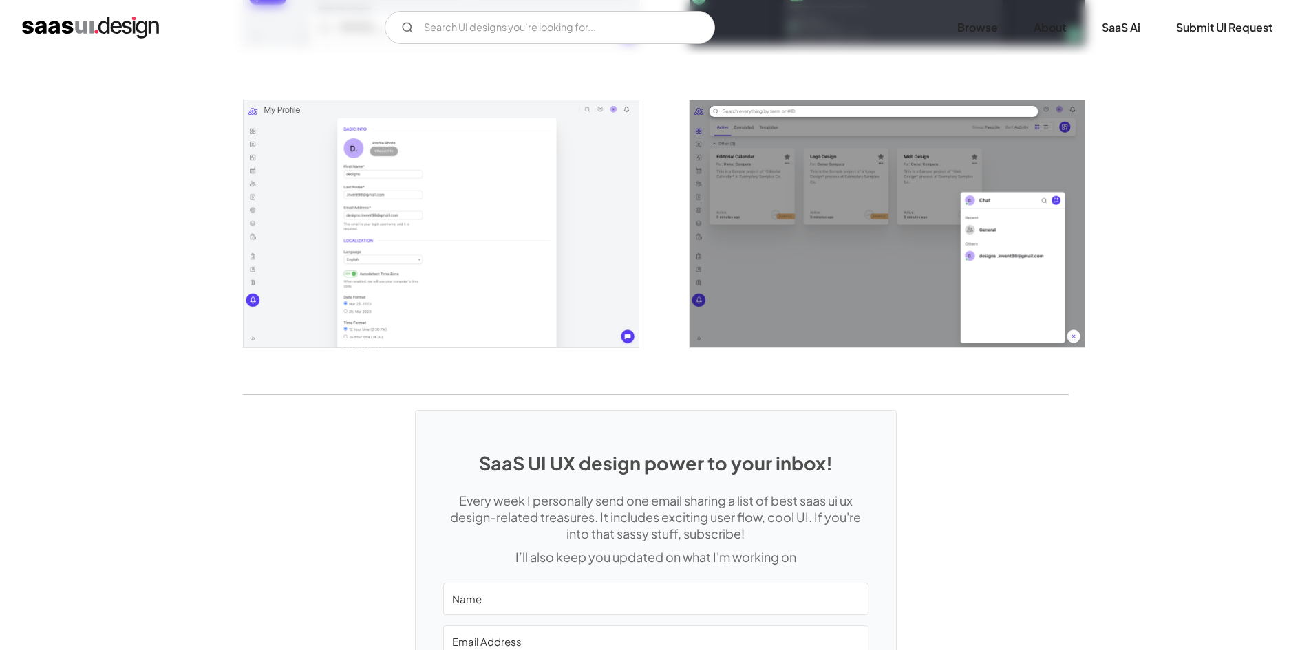
scroll to position [2959, 0]
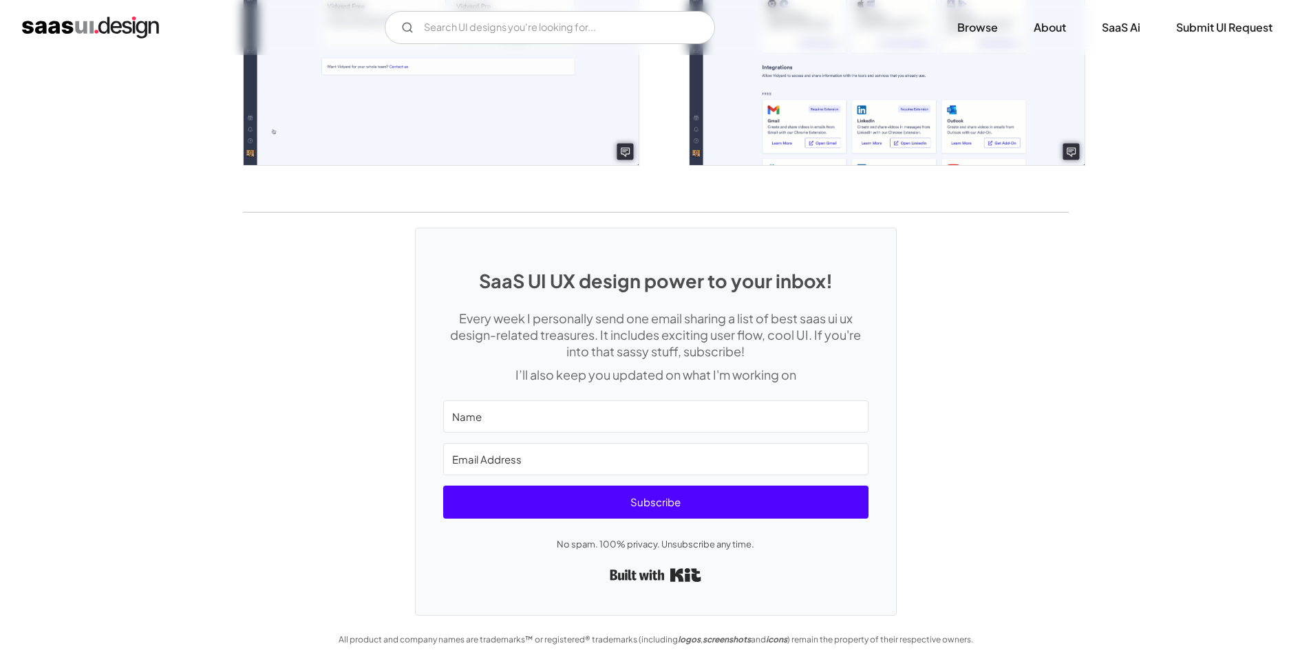
scroll to position [3126, 0]
